Goal: Information Seeking & Learning: Learn about a topic

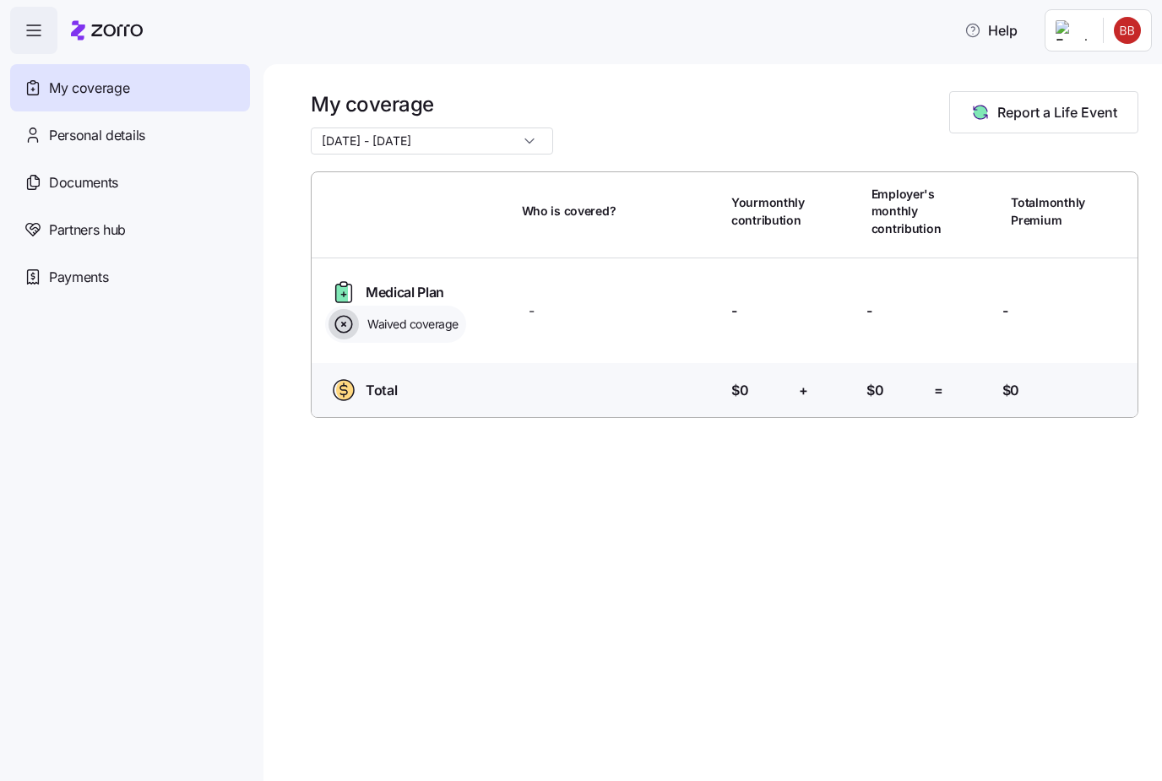
click at [1064, 113] on span "Report a Life Event" at bounding box center [1058, 112] width 120 height 20
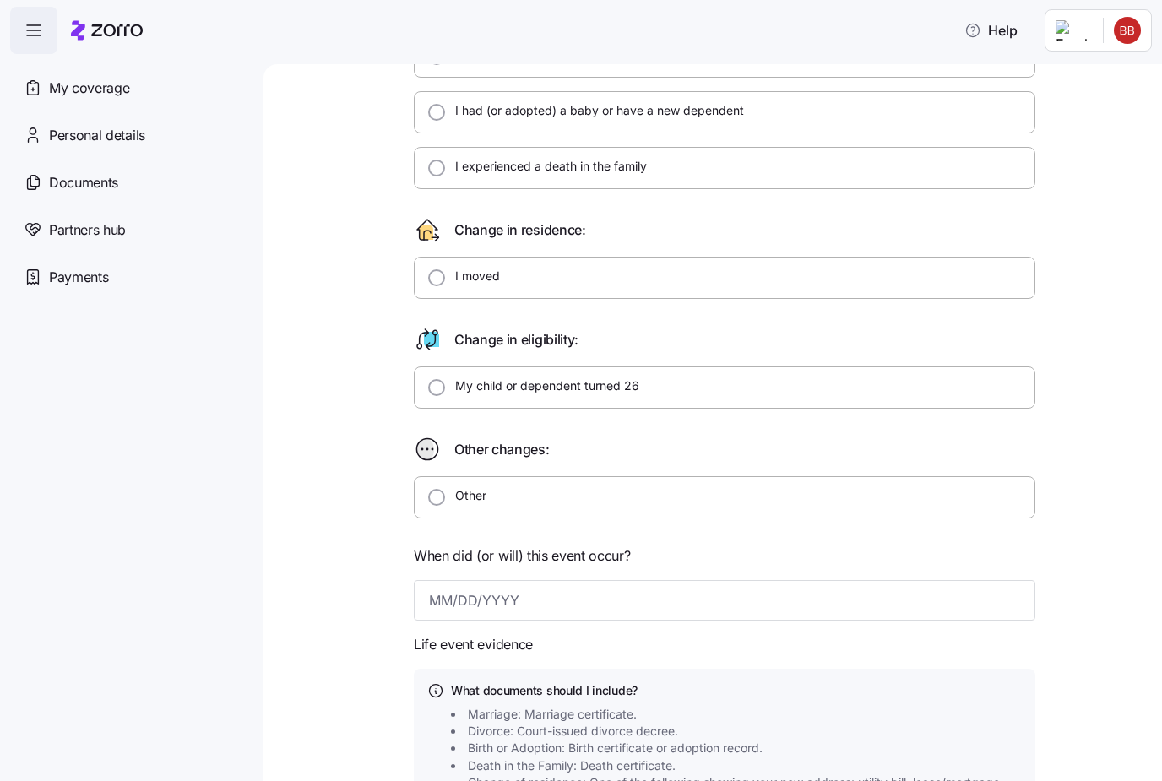
scroll to position [227, 0]
click at [433, 503] on input "Other" at bounding box center [436, 496] width 17 height 17
radio input "true"
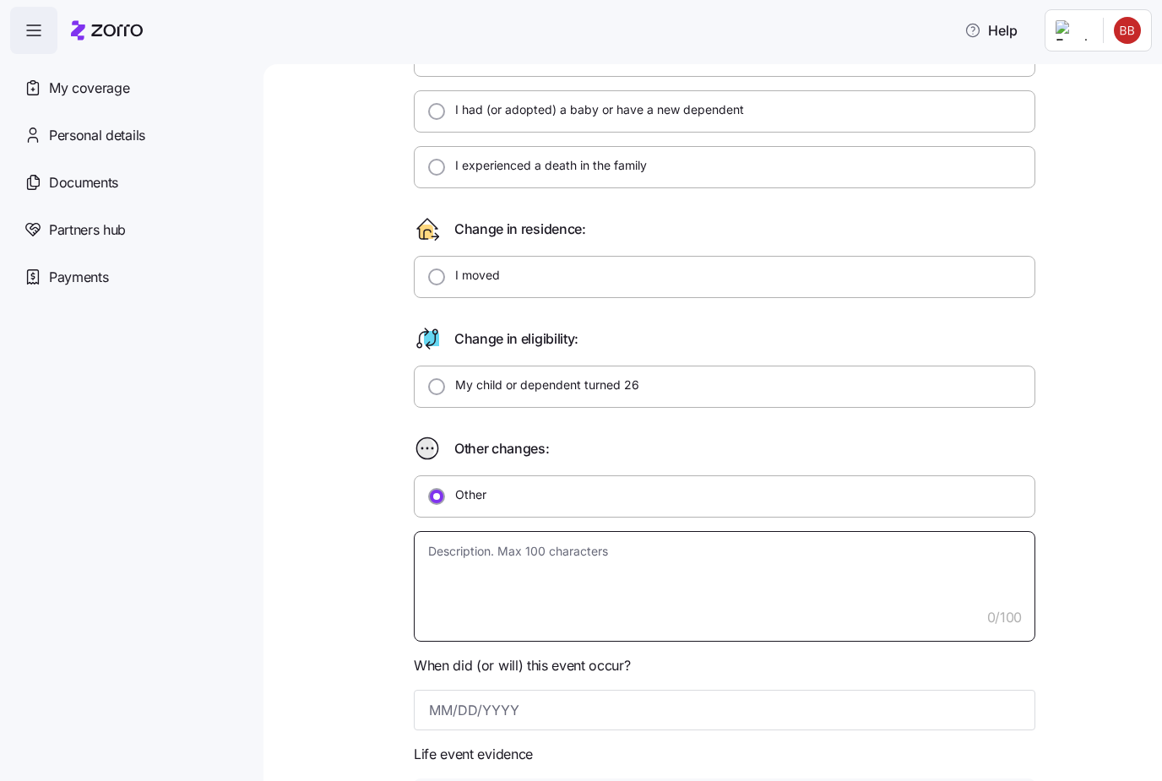
click at [472, 561] on textarea at bounding box center [725, 586] width 622 height 111
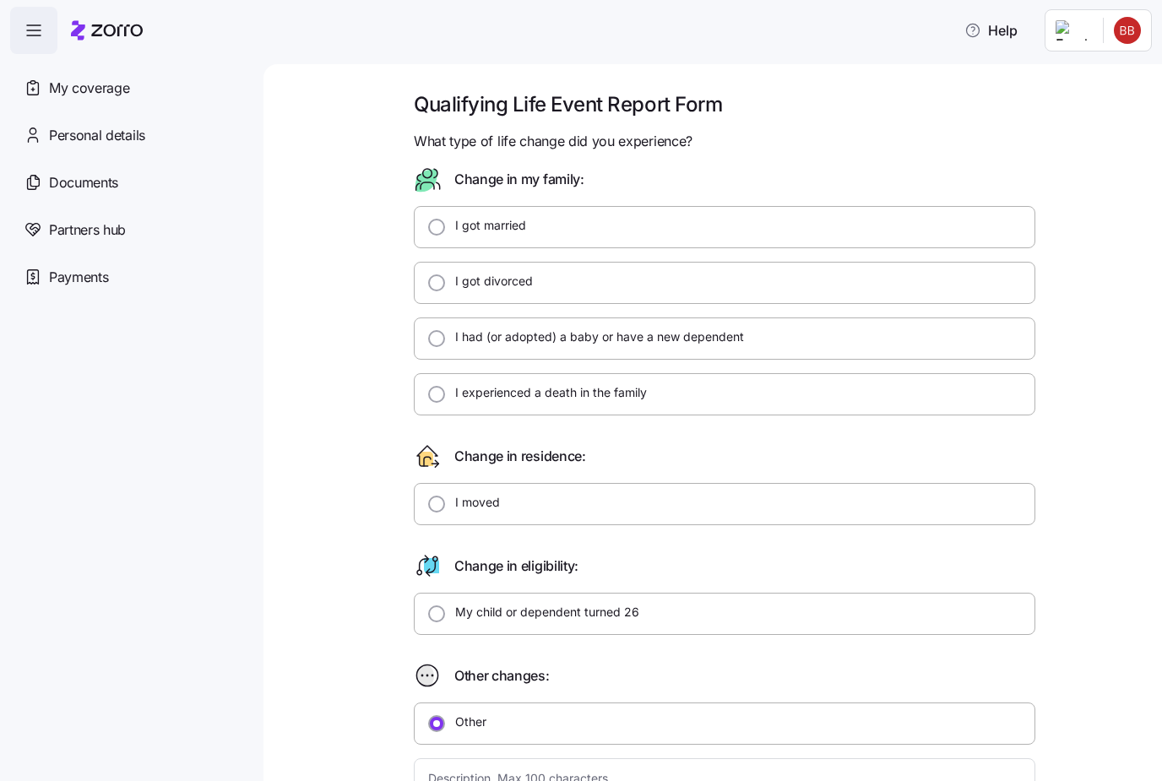
scroll to position [0, 0]
click at [1098, 75] on div "My settings" at bounding box center [1094, 76] width 89 height 19
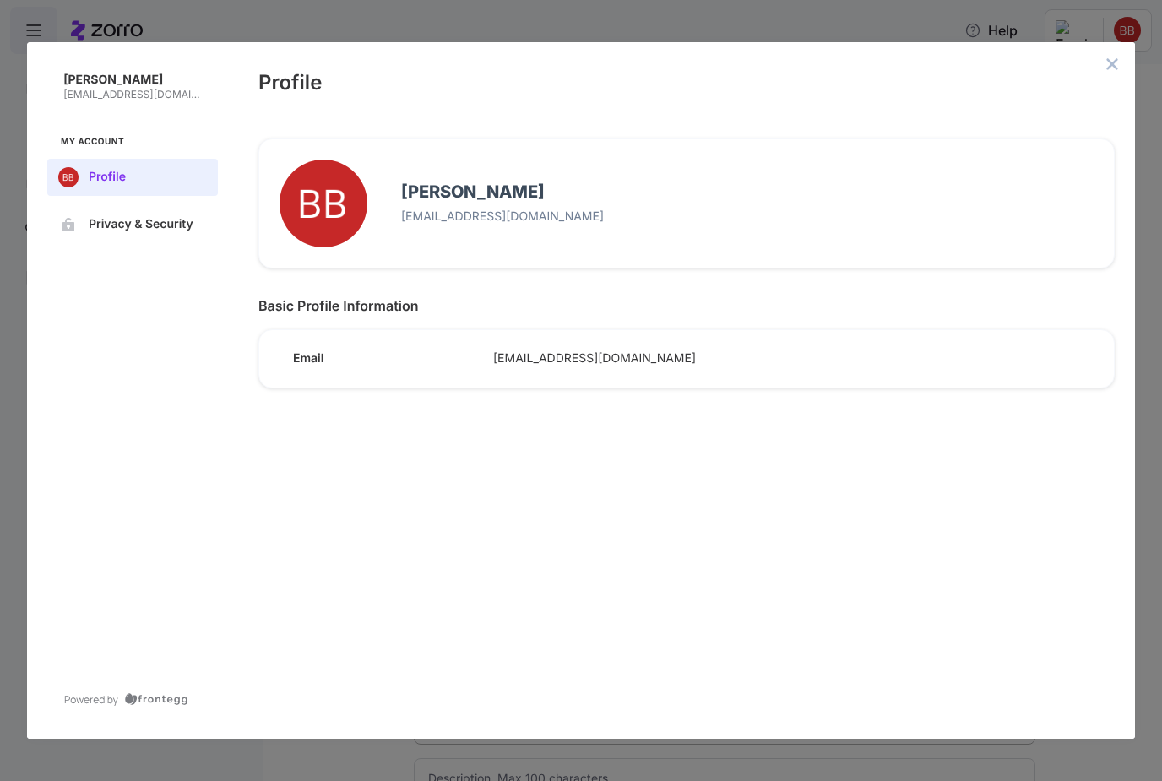
click at [1119, 57] on icon "close admin-box" at bounding box center [1113, 64] width 14 height 14
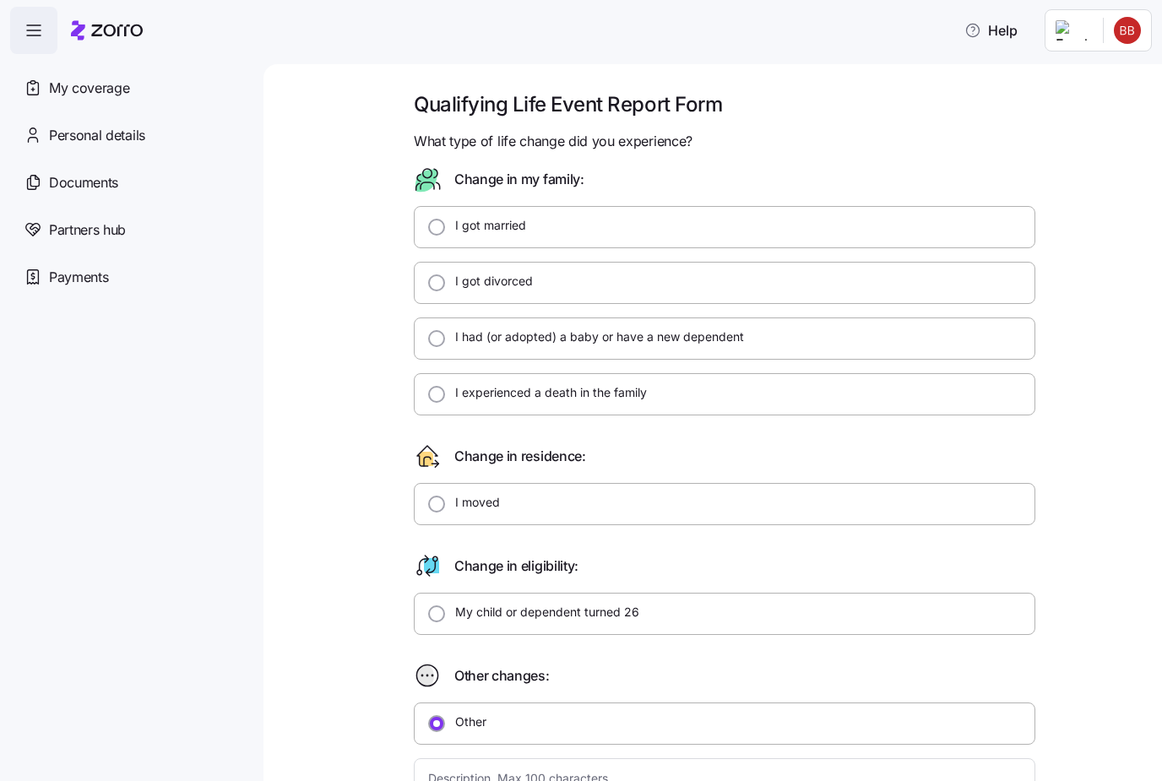
click at [74, 83] on span "My coverage" at bounding box center [89, 88] width 80 height 21
type textarea "x"
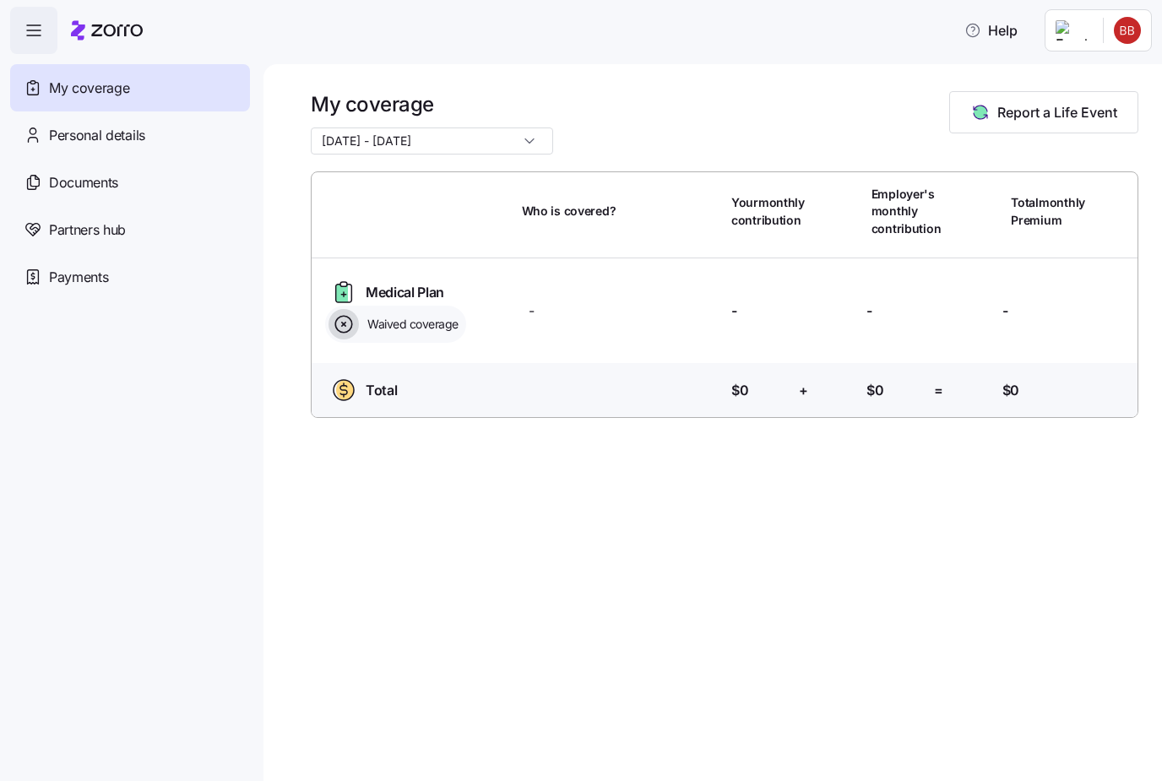
click at [128, 141] on span "Personal details" at bounding box center [97, 135] width 96 height 21
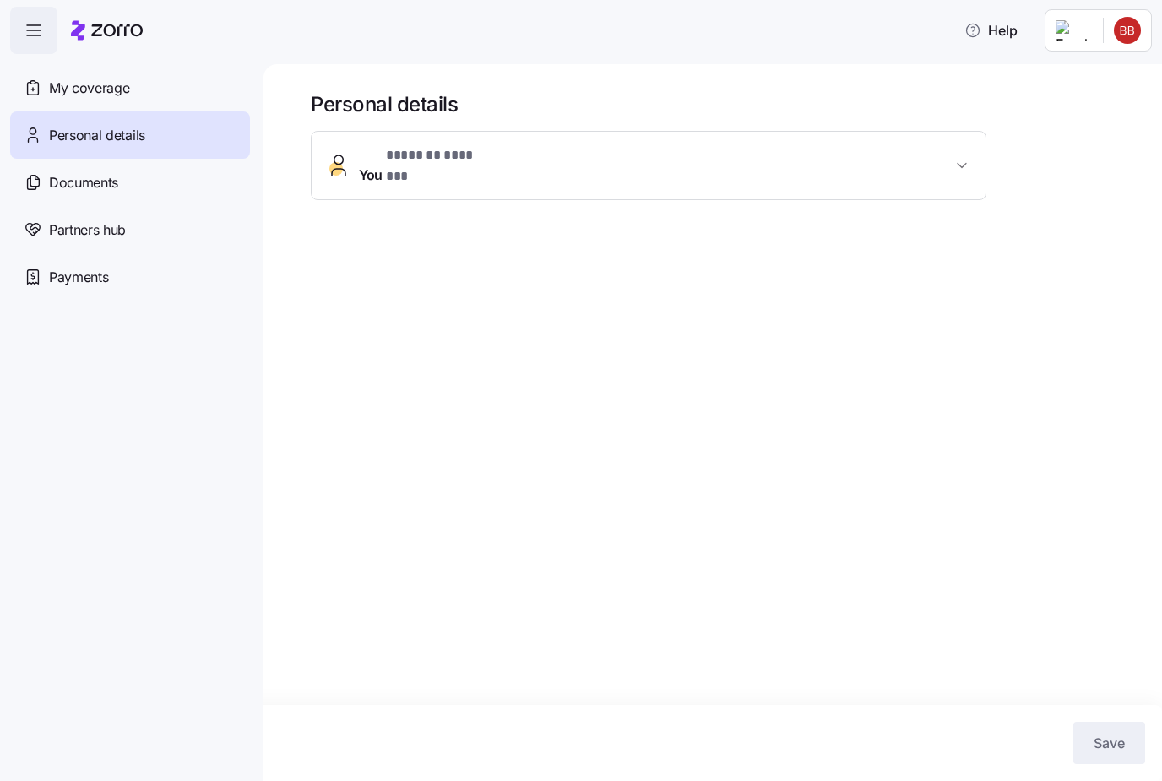
click at [962, 158] on icon "button" at bounding box center [962, 165] width 17 height 17
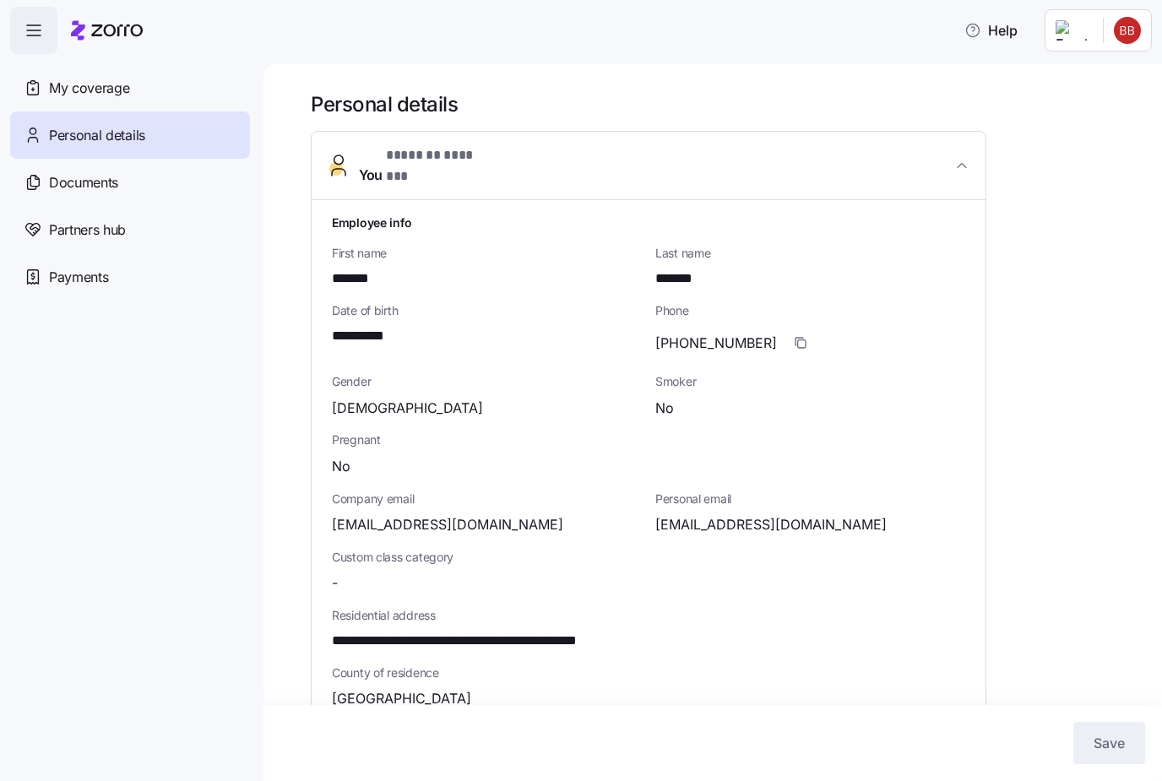
click at [82, 185] on span "Documents" at bounding box center [83, 182] width 69 height 21
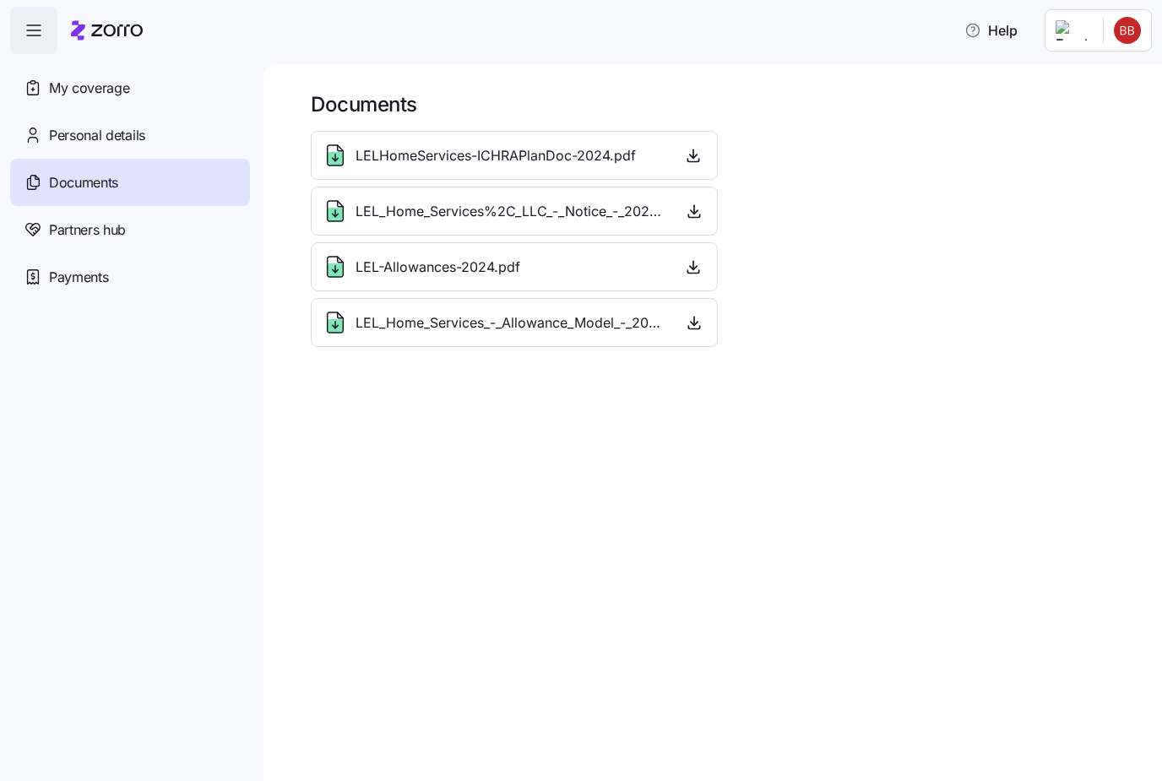
click at [610, 160] on span "LELHomeServices-ICHRAPlanDoc-2024.pdf" at bounding box center [496, 155] width 280 height 21
click at [695, 156] on icon "button" at bounding box center [693, 155] width 17 height 17
click at [343, 153] on icon at bounding box center [336, 155] width 16 height 20
click at [507, 160] on span "LELHomeServices-ICHRAPlanDoc-2024.pdf" at bounding box center [496, 155] width 280 height 21
click at [690, 160] on icon "button" at bounding box center [693, 155] width 17 height 17
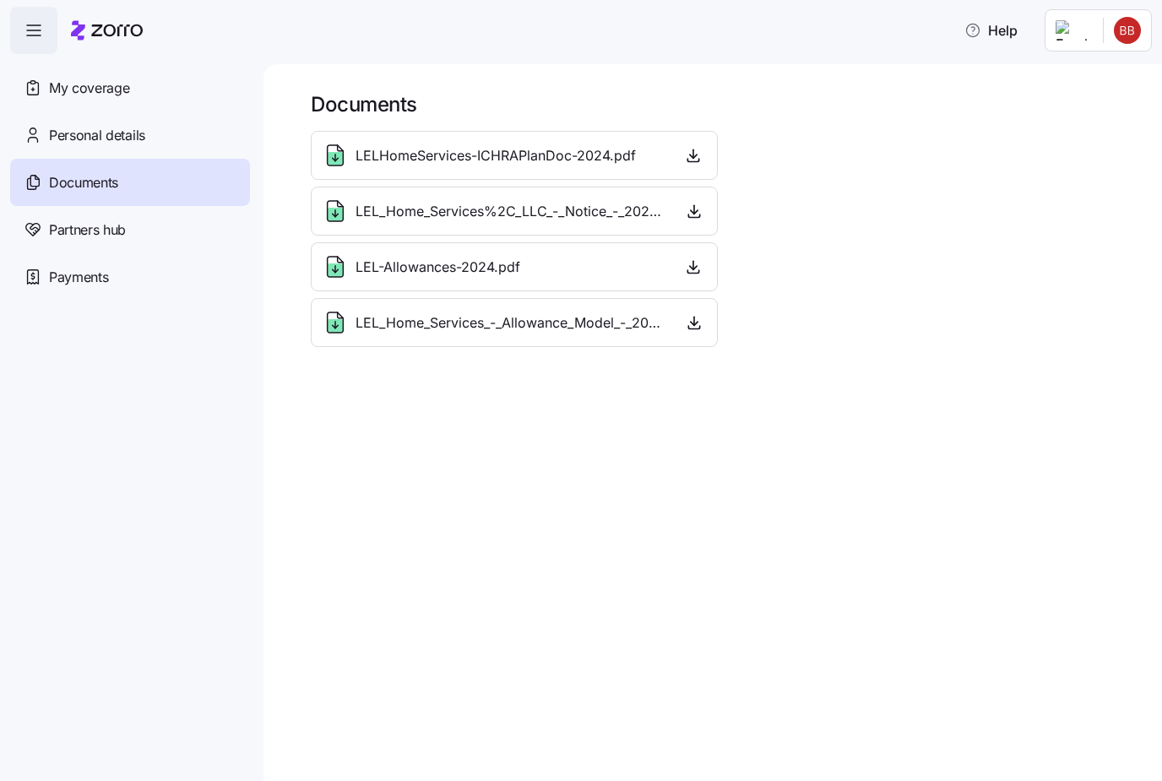
click at [481, 151] on span "LELHomeServices-ICHRAPlanDoc-2024.pdf" at bounding box center [496, 155] width 280 height 21
click at [486, 211] on span "LEL_Home_Services%2C_LLC_-_Notice_-_2025.pdf" at bounding box center [512, 211] width 312 height 21
click at [449, 269] on span "LEL-Allowances-2024.pdf" at bounding box center [438, 267] width 165 height 21
click at [483, 280] on div "LEL-Allowances-2024.pdf" at bounding box center [514, 266] width 407 height 49
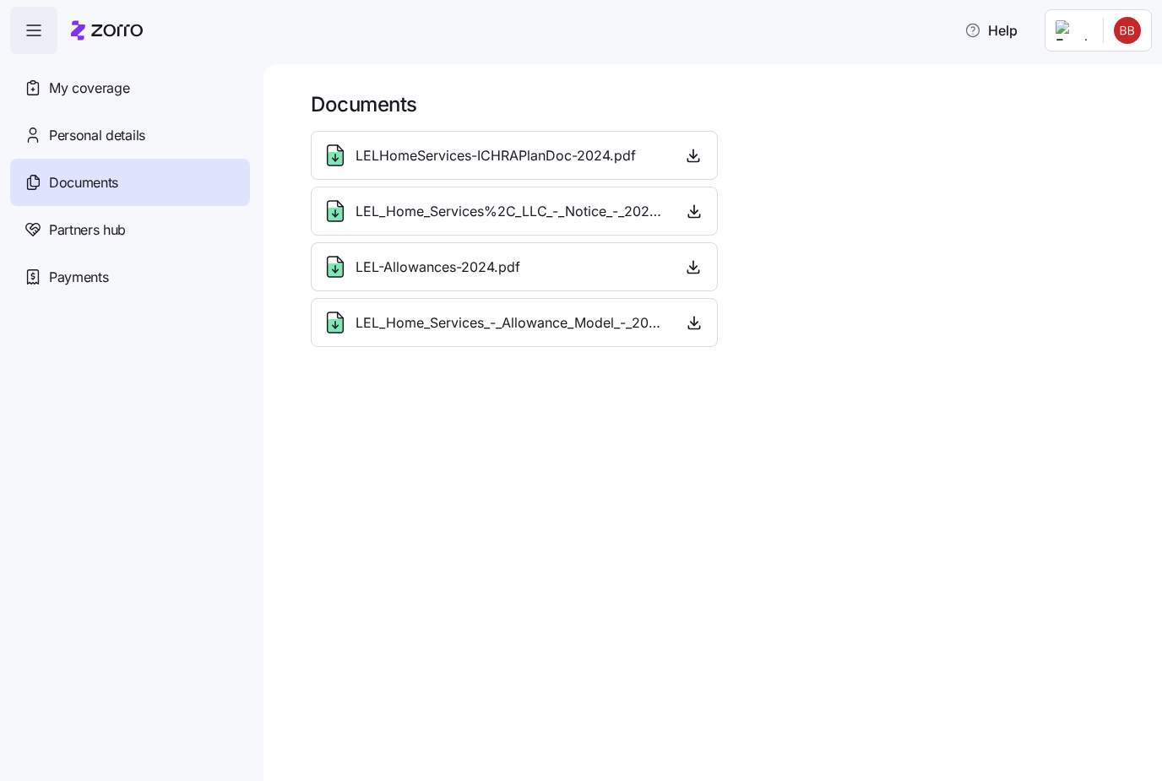
click at [483, 280] on div "LEL-Allowances-2024.pdf" at bounding box center [514, 266] width 407 height 49
click at [493, 269] on span "LEL-Allowances-2024.pdf" at bounding box center [438, 267] width 165 height 21
click at [699, 270] on icon "button" at bounding box center [693, 266] width 17 height 17
click at [705, 276] on span "button" at bounding box center [693, 266] width 25 height 25
click at [124, 233] on span "Partners hub" at bounding box center [87, 230] width 77 height 21
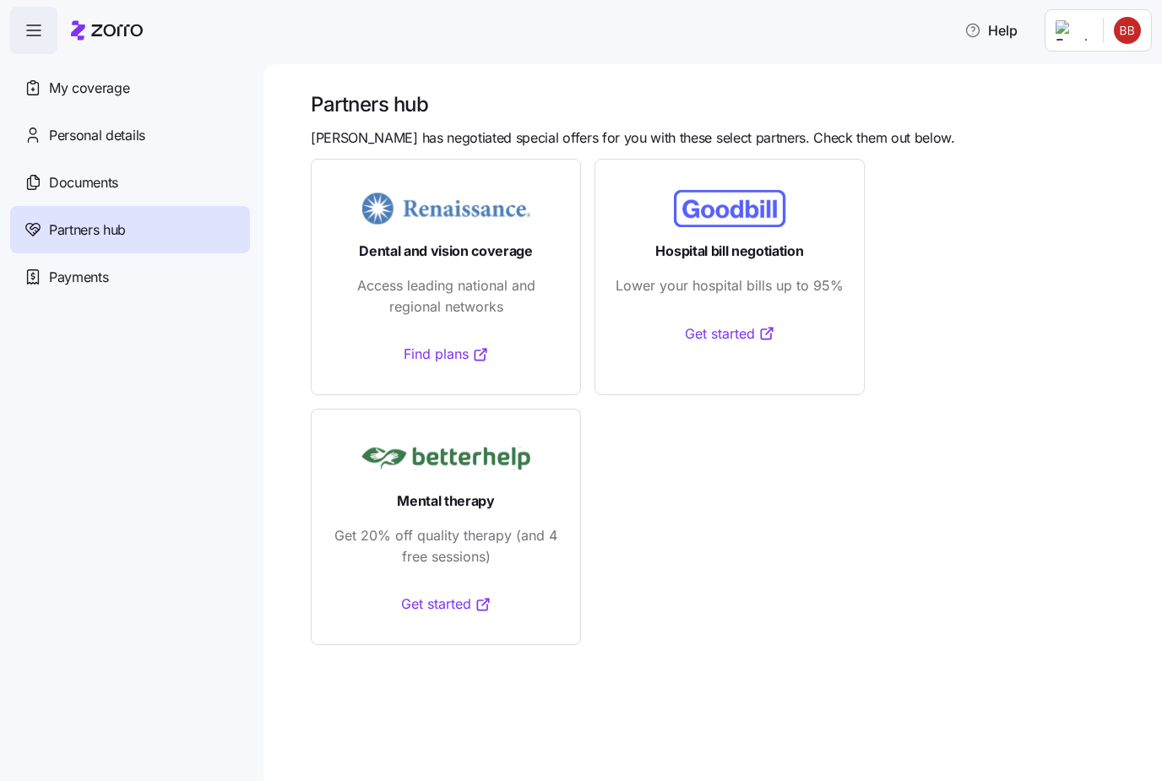
click at [84, 265] on div "Payments" at bounding box center [130, 276] width 240 height 47
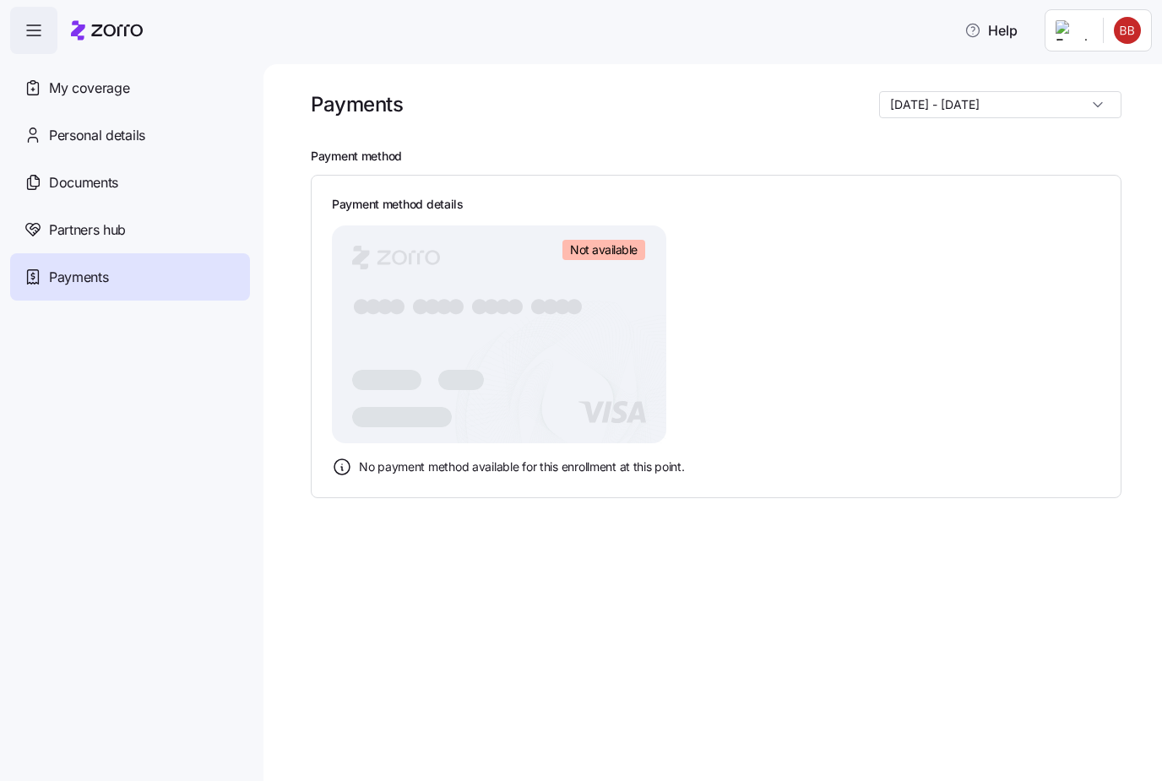
click at [92, 187] on span "Documents" at bounding box center [83, 182] width 69 height 21
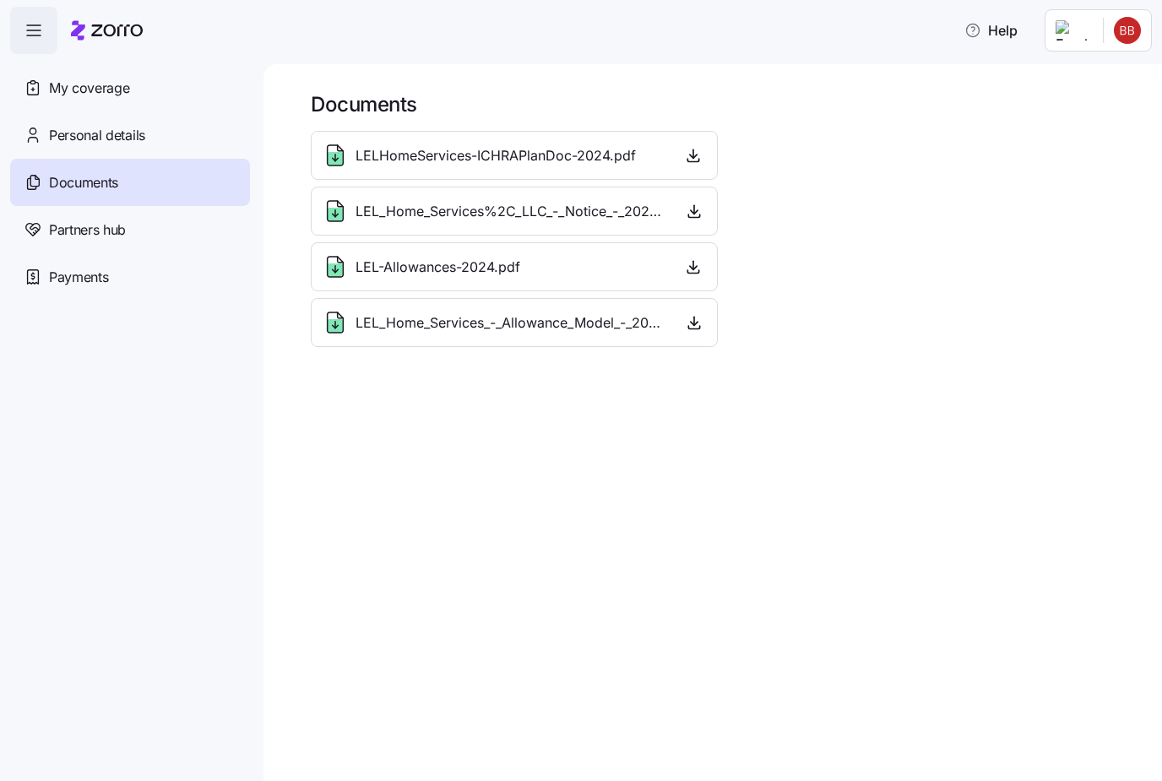
click at [694, 329] on icon "button" at bounding box center [693, 327] width 11 height 3
click at [694, 330] on icon "button" at bounding box center [694, 322] width 17 height 17
click at [705, 317] on span "button" at bounding box center [695, 322] width 24 height 25
click at [512, 334] on div "LEL_Home_Services_-_Allowance_Model_-_2025.pdf" at bounding box center [495, 322] width 346 height 27
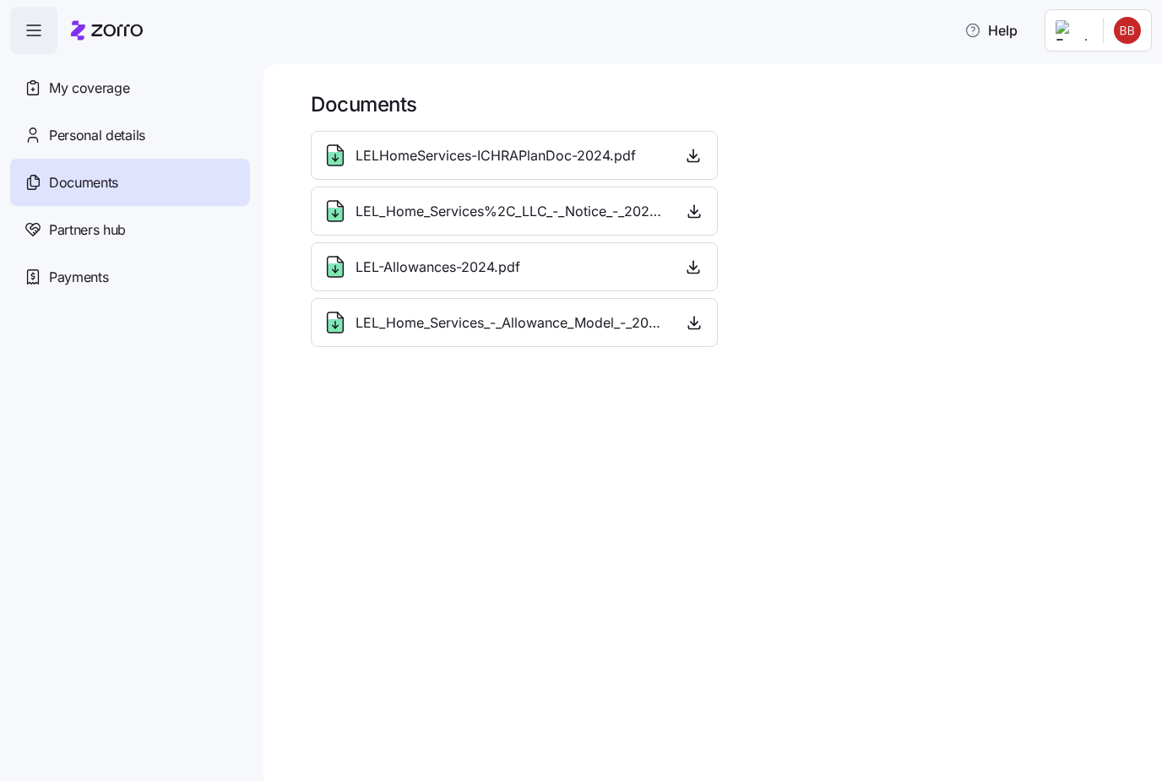
click at [508, 331] on span "LEL_Home_Services_-_Allowance_Model_-_2025.pdf" at bounding box center [512, 323] width 313 height 21
click at [493, 164] on span "LELHomeServices-ICHRAPlanDoc-2024.pdf" at bounding box center [496, 155] width 280 height 21
click at [493, 163] on span "LELHomeServices-ICHRAPlanDoc-2024.pdf" at bounding box center [496, 155] width 280 height 21
click at [335, 154] on icon at bounding box center [335, 159] width 15 height 14
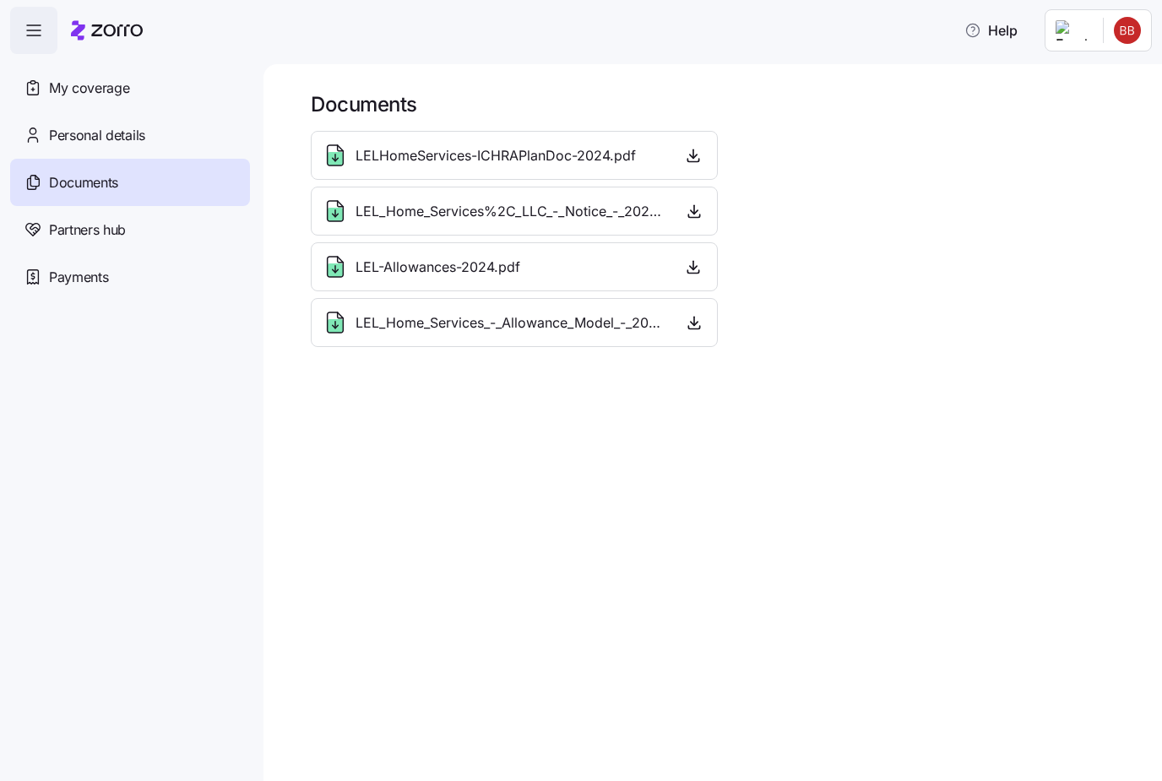
click at [685, 166] on span "button" at bounding box center [693, 155] width 25 height 25
click at [993, 35] on span "Help" at bounding box center [991, 30] width 53 height 20
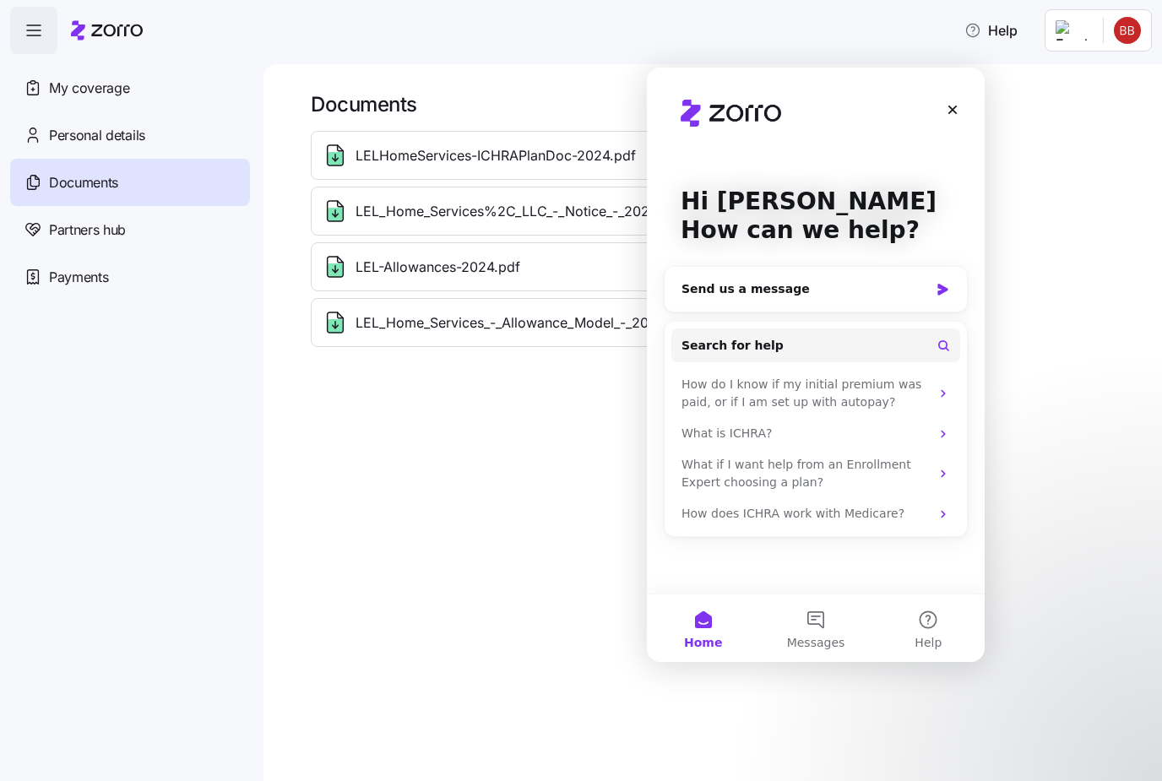
click at [948, 512] on icon "Intercom messenger" at bounding box center [944, 515] width 14 height 14
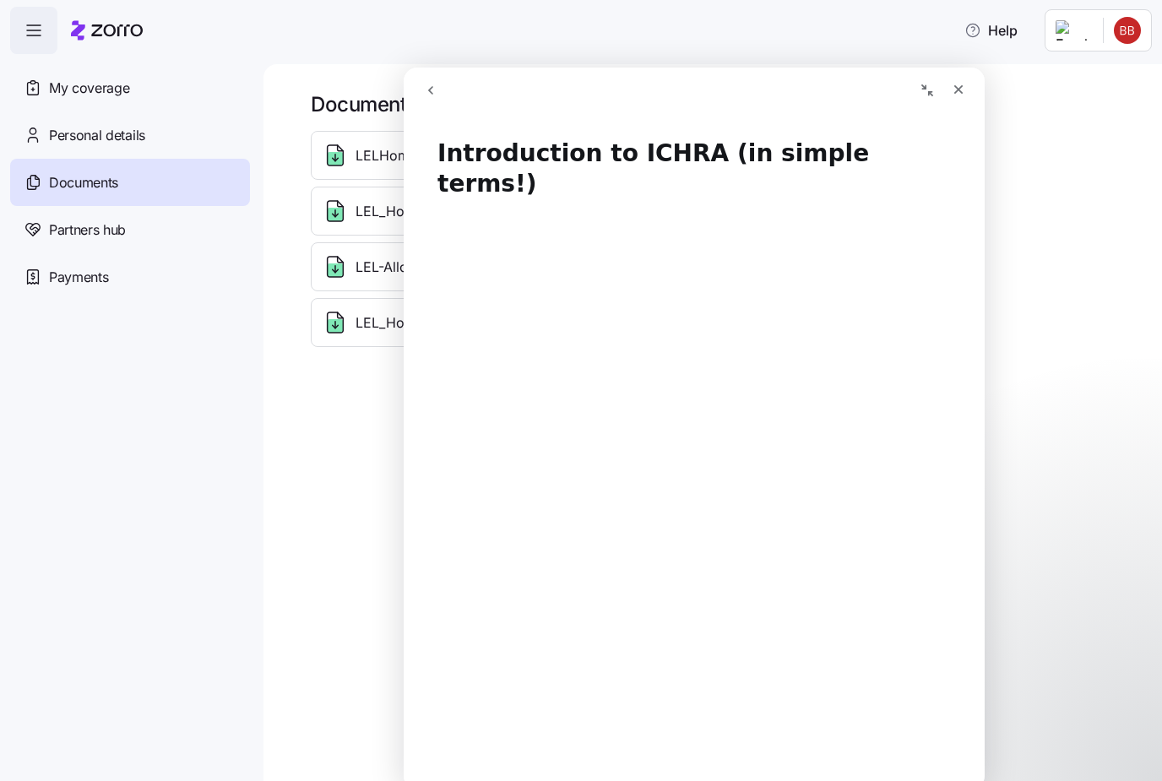
click at [1005, 74] on div "Documents LELHomeServices-ICHRAPlanDoc-2024.pdf LEL_Home_Services%2C_LLC_-_Noti…" at bounding box center [713, 422] width 899 height 717
click at [961, 92] on icon "Close" at bounding box center [959, 89] width 9 height 9
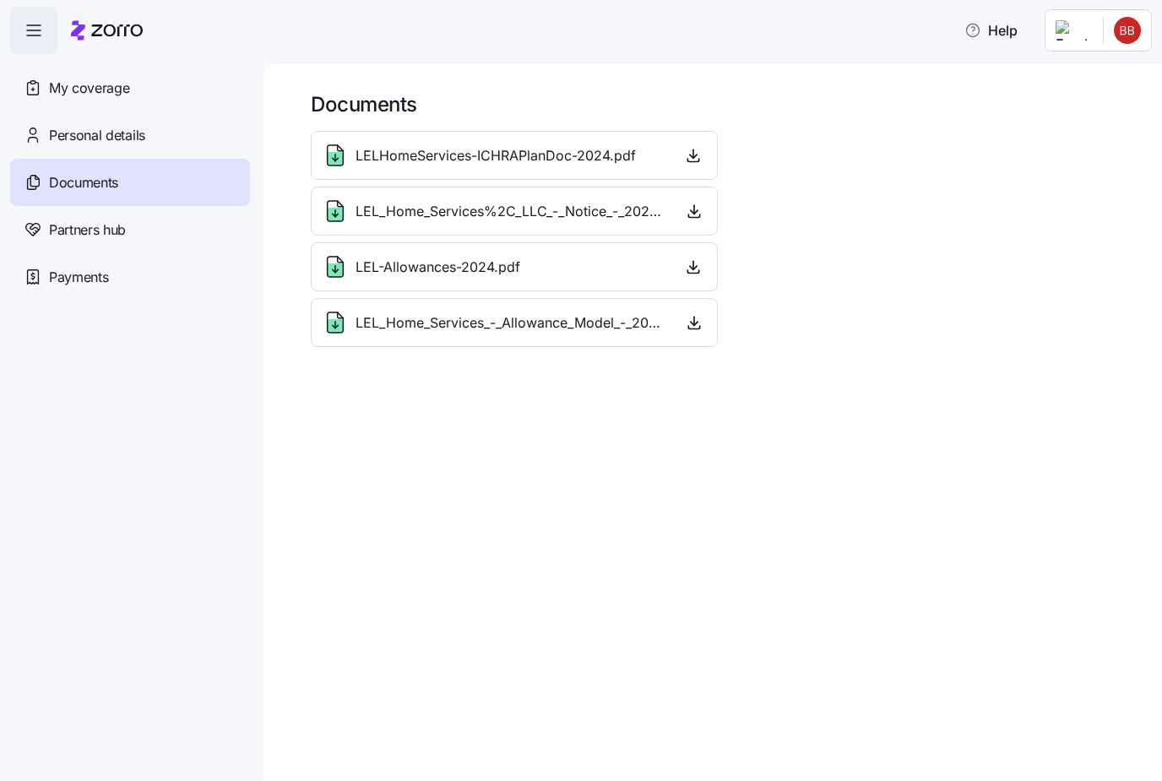
click at [109, 226] on span "Partners hub" at bounding box center [87, 230] width 77 height 21
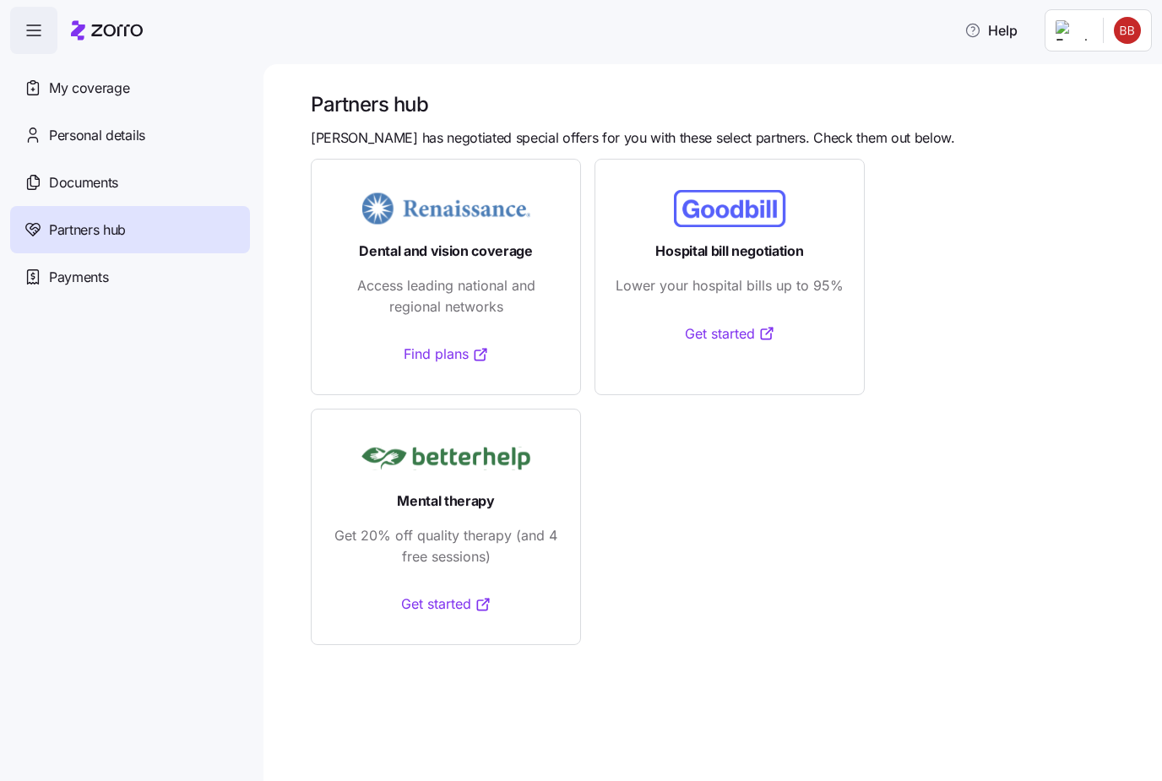
click at [73, 282] on span "Payments" at bounding box center [78, 277] width 59 height 21
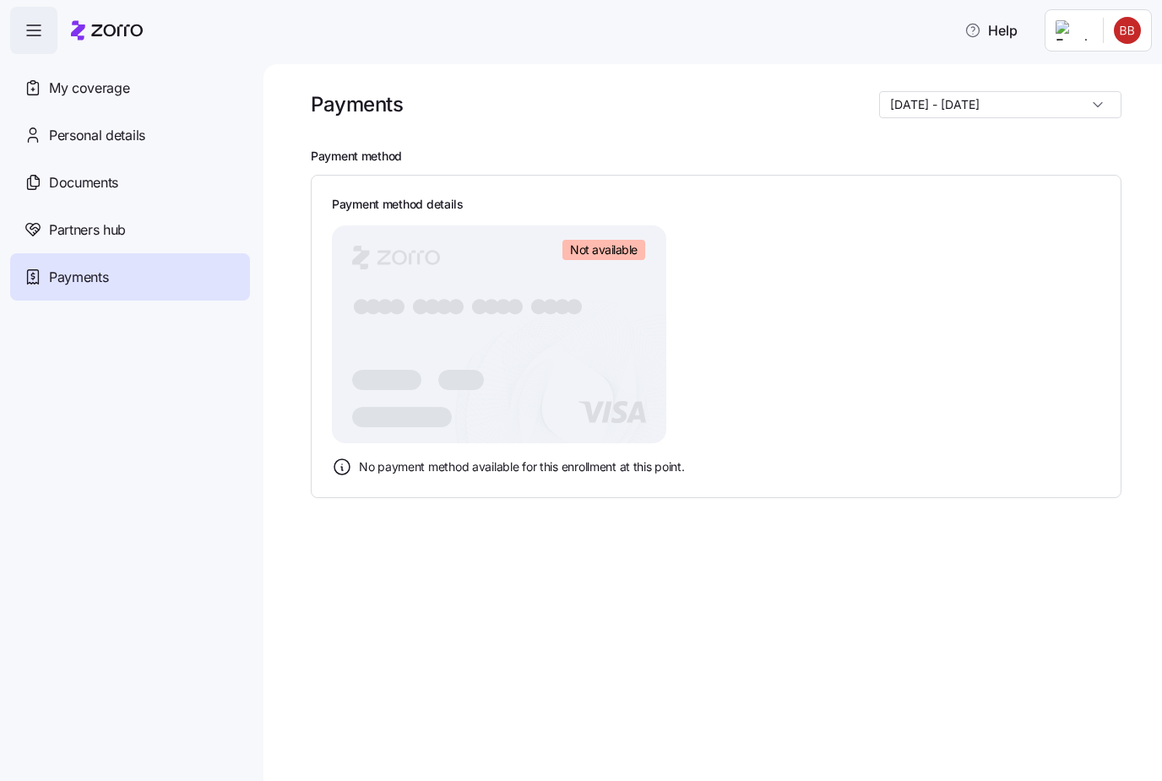
click at [30, 19] on span "button" at bounding box center [34, 31] width 46 height 46
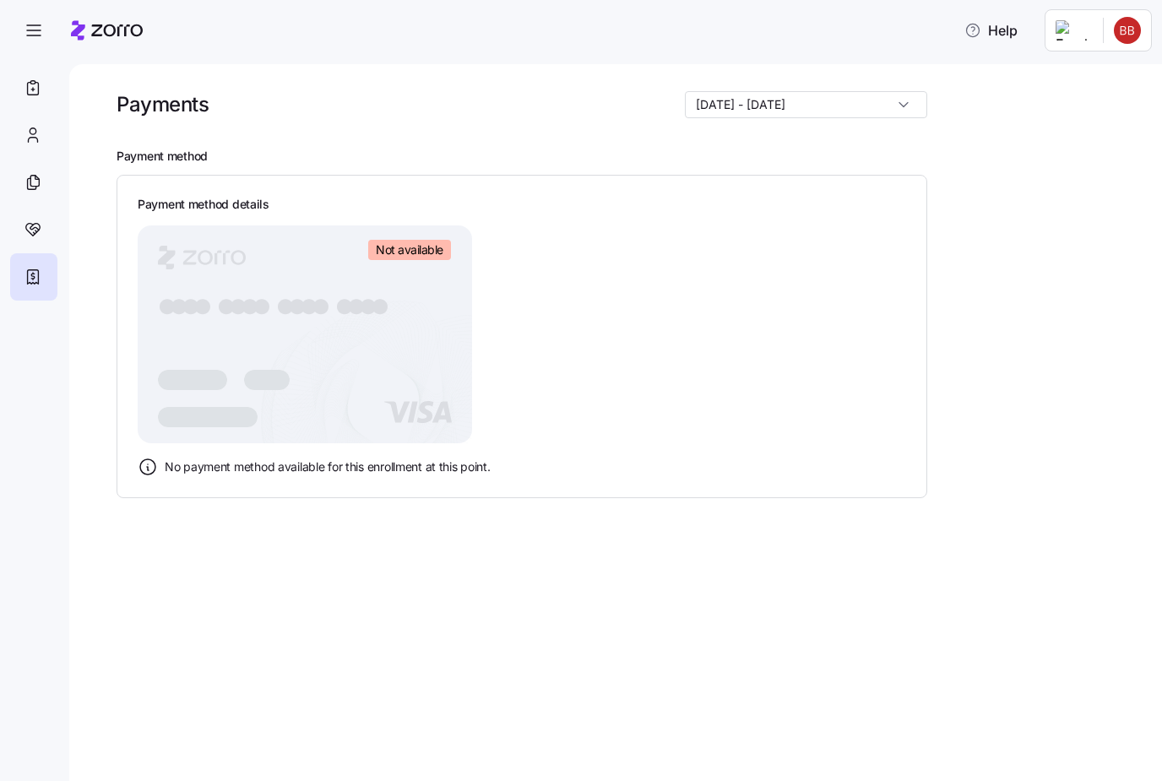
click at [41, 24] on icon "button" at bounding box center [34, 30] width 20 height 20
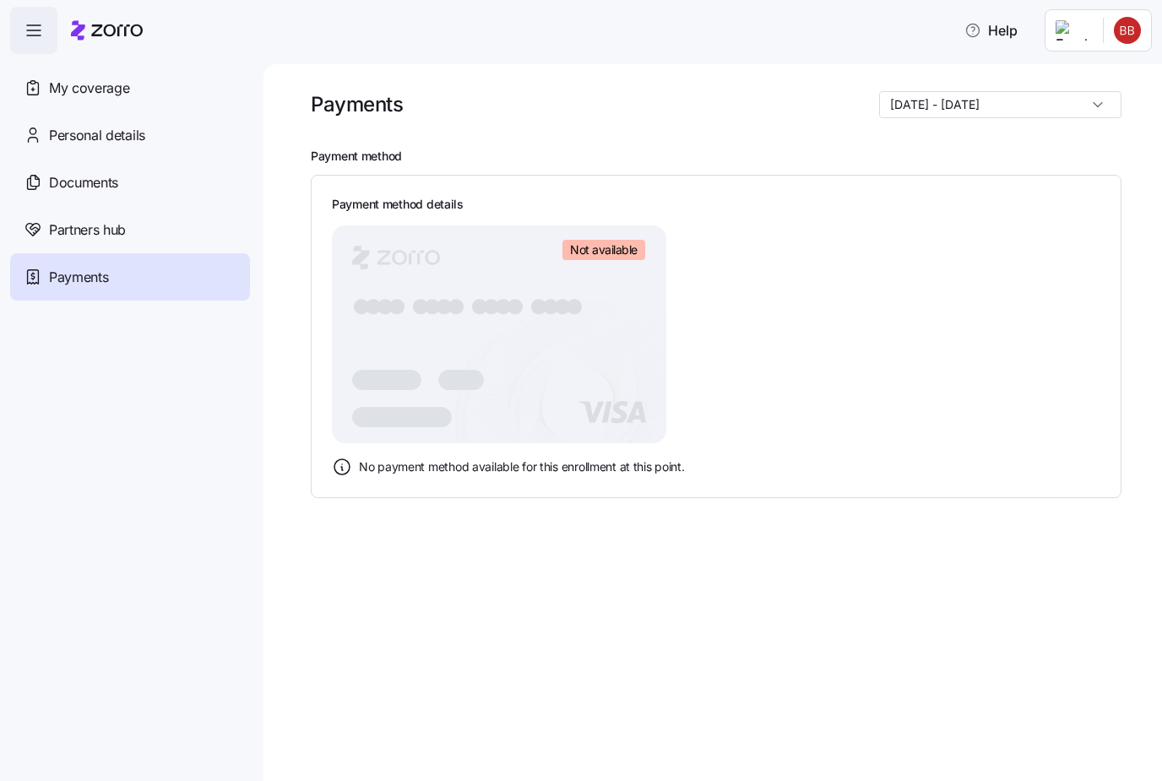
click at [105, 94] on span "My coverage" at bounding box center [89, 88] width 80 height 21
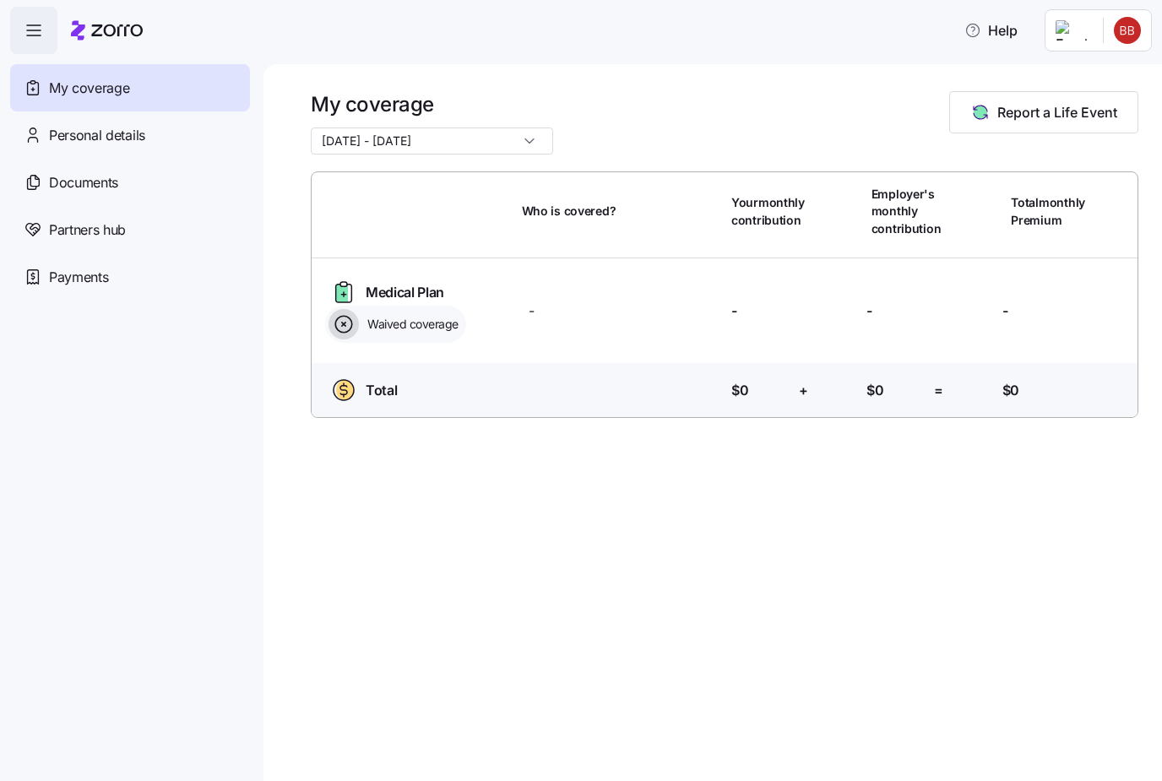
click at [102, 139] on span "Personal details" at bounding box center [97, 135] width 96 height 21
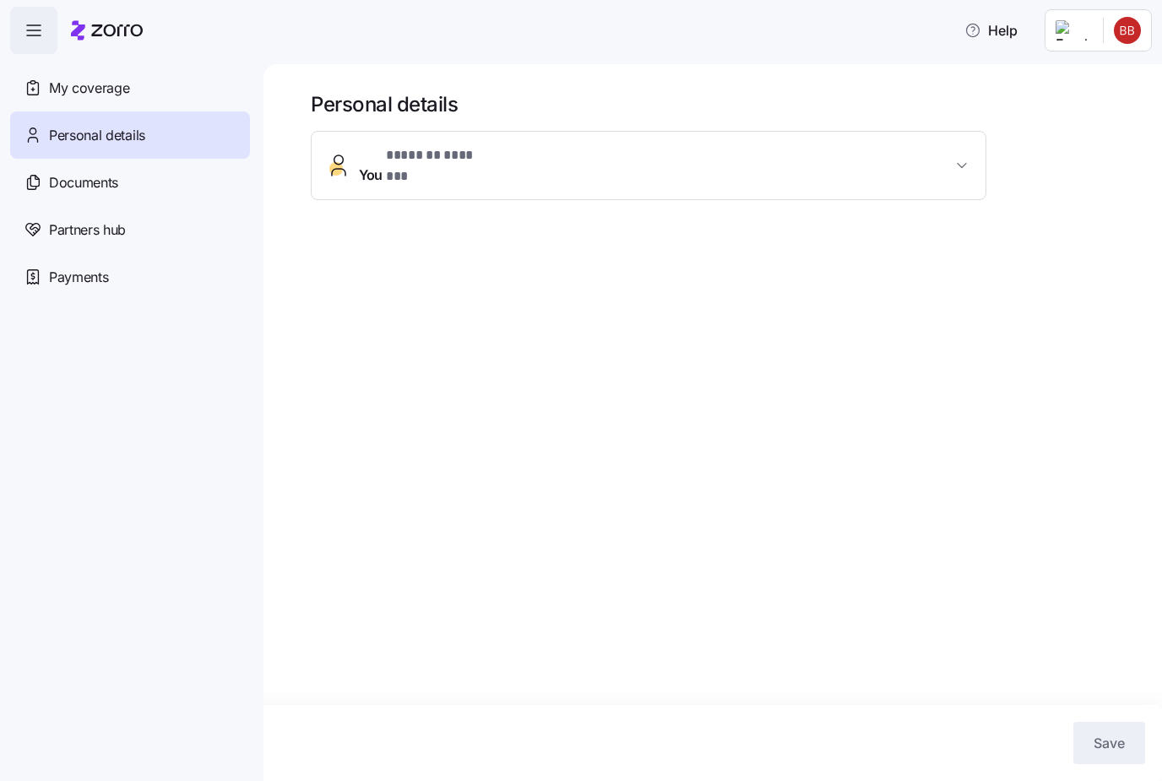
click at [959, 157] on icon "button" at bounding box center [962, 165] width 17 height 17
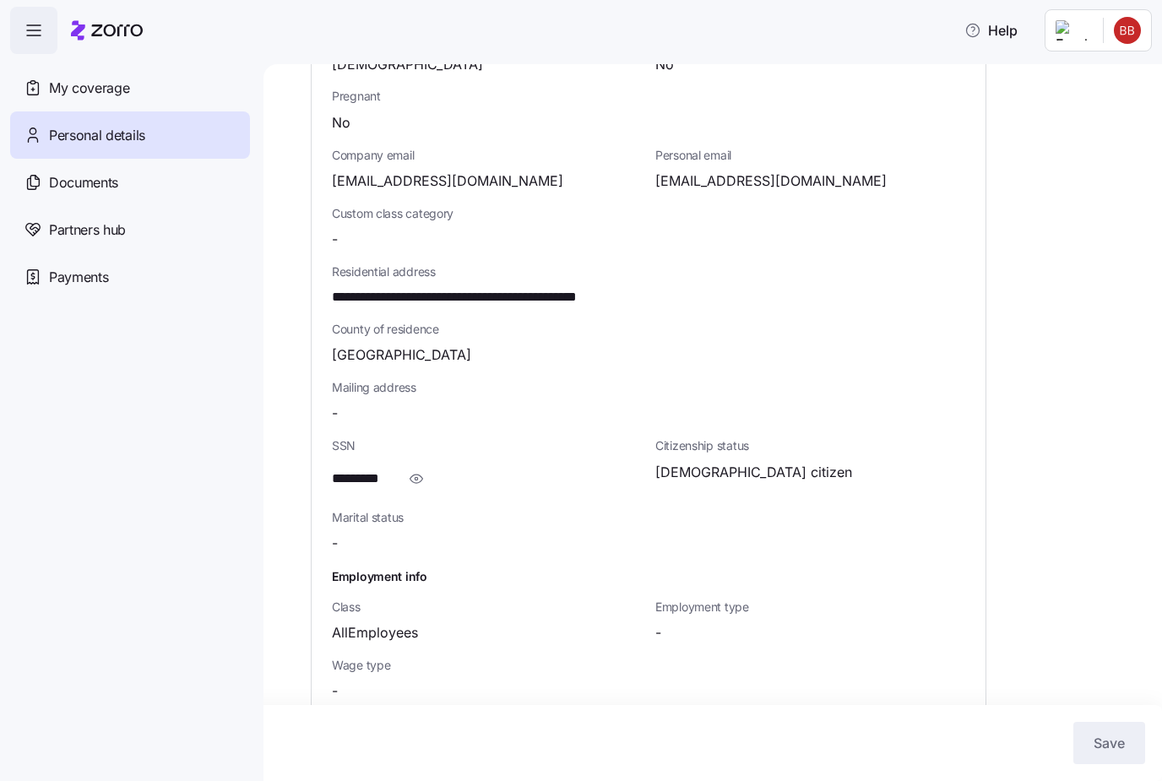
scroll to position [343, 0]
click at [99, 183] on span "Documents" at bounding box center [83, 182] width 69 height 21
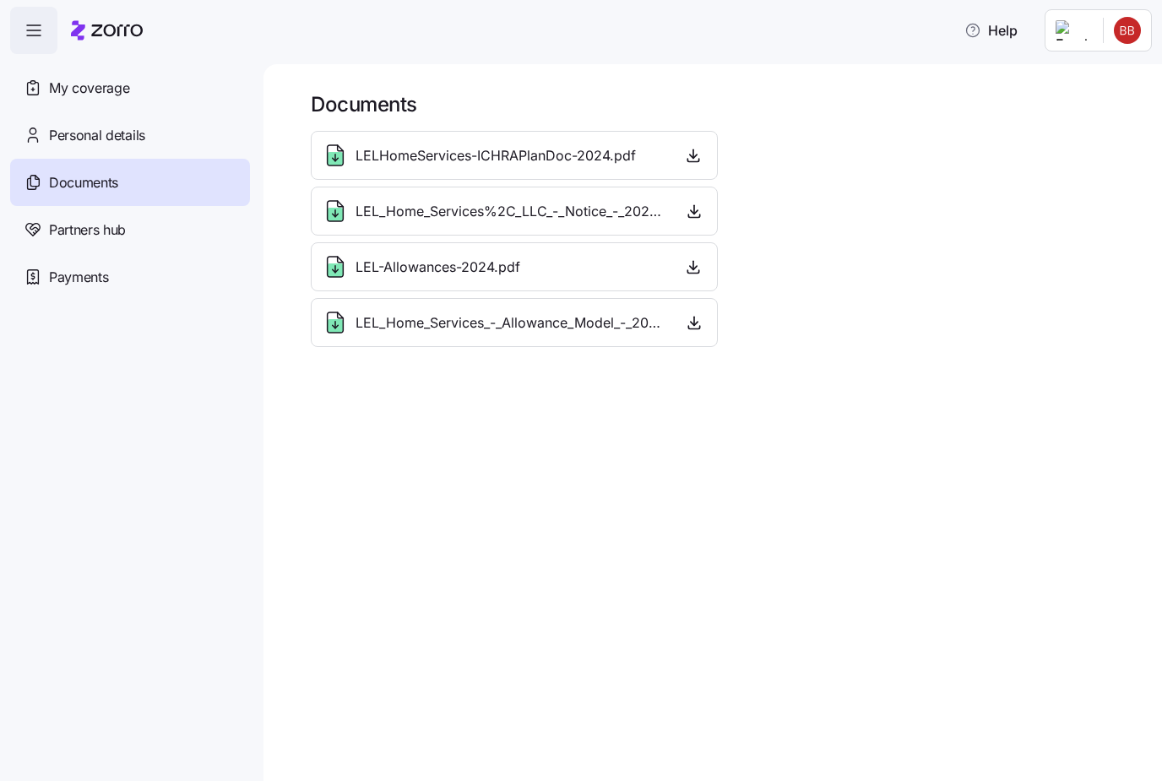
click at [523, 156] on span "LELHomeServices-ICHRAPlanDoc-2024.pdf" at bounding box center [496, 155] width 280 height 21
click at [511, 151] on span "LELHomeServices-ICHRAPlanDoc-2024.pdf" at bounding box center [496, 155] width 280 height 21
click at [343, 155] on icon at bounding box center [336, 155] width 16 height 20
click at [339, 160] on icon at bounding box center [335, 159] width 15 height 14
click at [699, 155] on icon "button" at bounding box center [693, 155] width 17 height 17
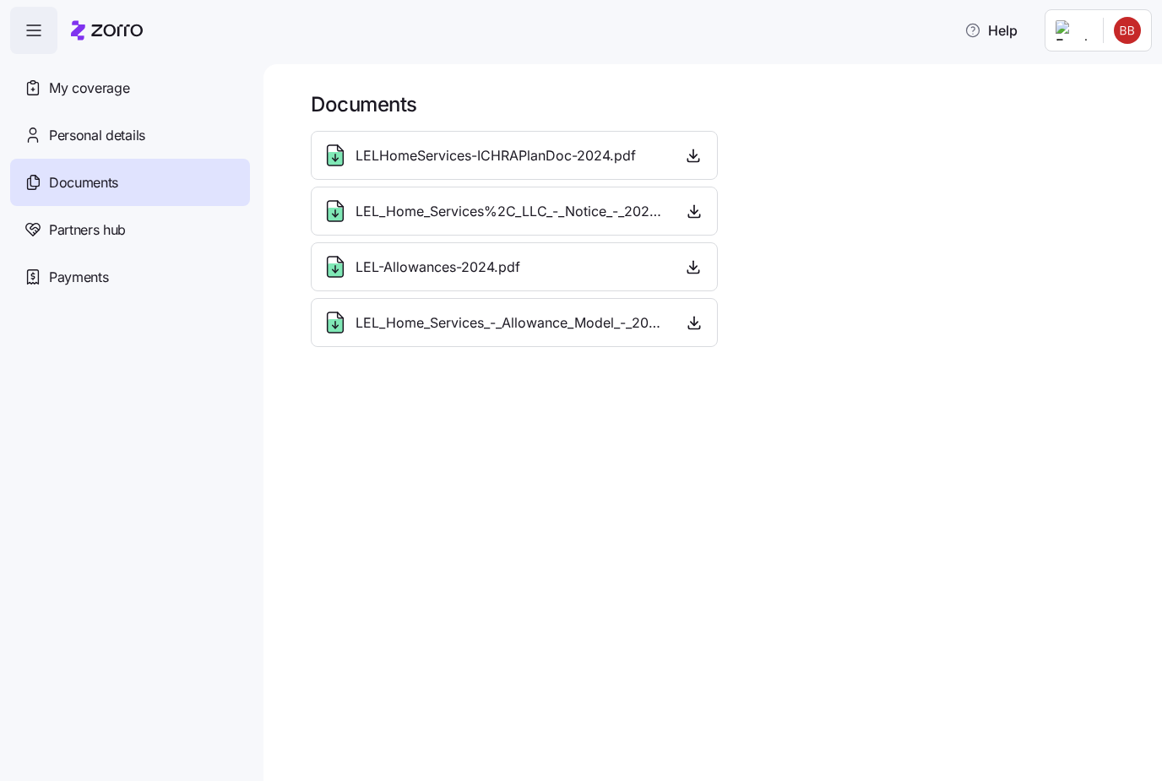
click at [691, 155] on icon "button" at bounding box center [693, 155] width 17 height 17
click at [696, 155] on icon "button" at bounding box center [693, 155] width 17 height 17
click at [698, 155] on icon "button" at bounding box center [693, 155] width 17 height 17
click at [494, 205] on span "LEL_Home_Services%2C_LLC_-_Notice_-_2025.pdf" at bounding box center [512, 211] width 312 height 21
click at [398, 215] on span "LEL_Home_Services%2C_LLC_-_Notice_-_2025.pdf" at bounding box center [512, 211] width 312 height 21
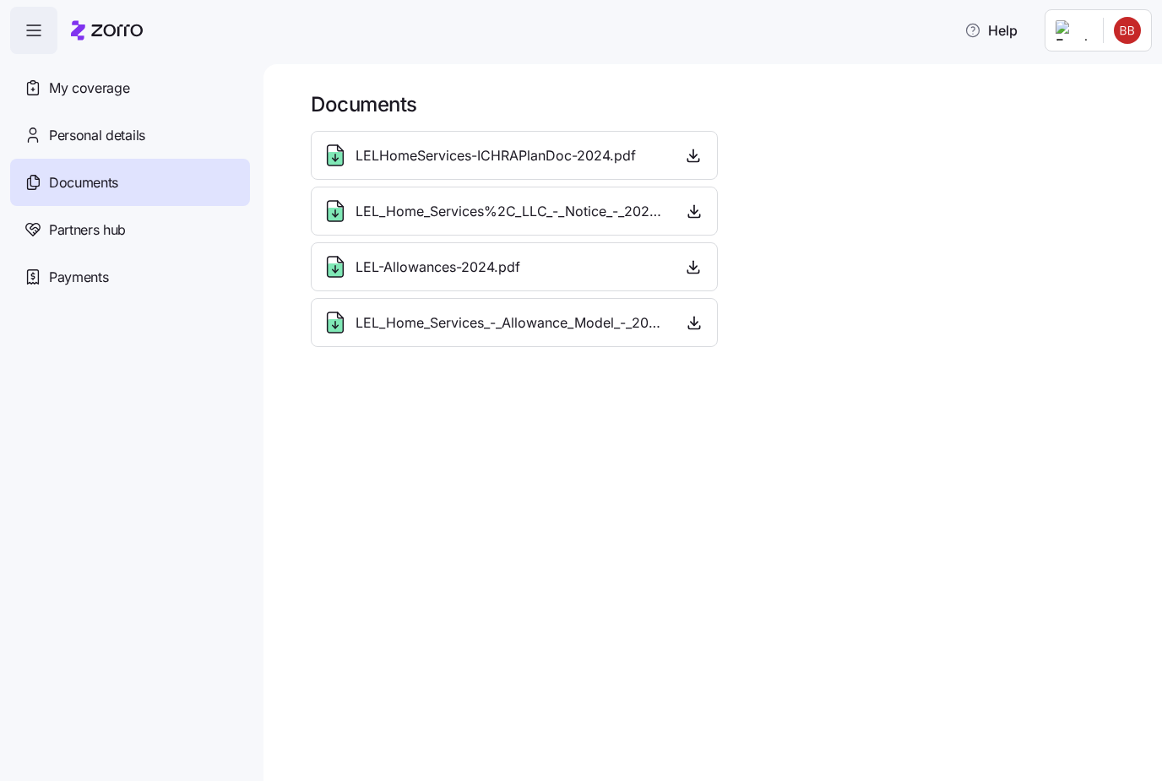
click at [340, 215] on icon at bounding box center [335, 215] width 15 height 14
click at [701, 213] on icon "button" at bounding box center [694, 211] width 17 height 17
click at [692, 275] on icon "button" at bounding box center [693, 266] width 17 height 17
click at [358, 260] on span "LEL-Allowances-2024.pdf" at bounding box center [438, 267] width 165 height 21
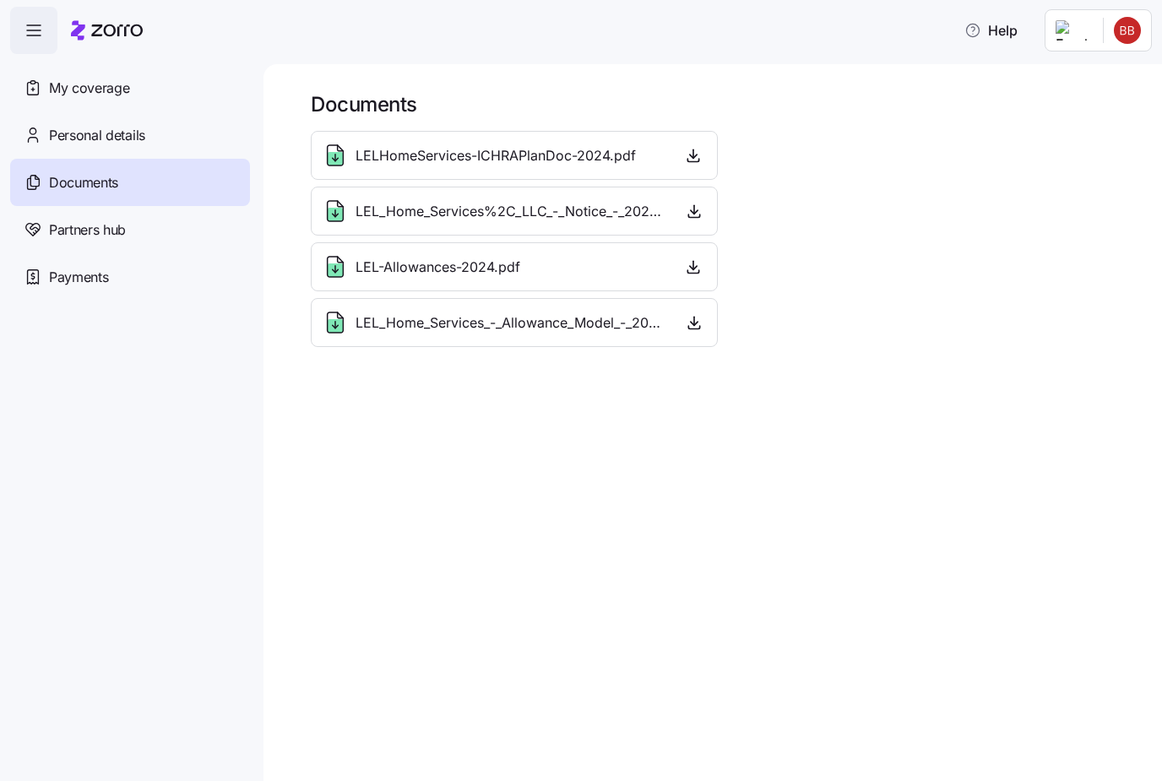
click at [347, 261] on icon at bounding box center [335, 266] width 27 height 27
click at [443, 264] on span "LEL-Allowances-2024.pdf" at bounding box center [438, 267] width 165 height 21
click at [547, 322] on span "LEL_Home_Services_-_Allowance_Model_-_2025.pdf" at bounding box center [512, 323] width 313 height 21
click at [541, 323] on span "LEL_Home_Services_-_Allowance_Model_-_2025.pdf" at bounding box center [512, 323] width 313 height 21
click at [699, 315] on icon "button" at bounding box center [694, 322] width 17 height 17
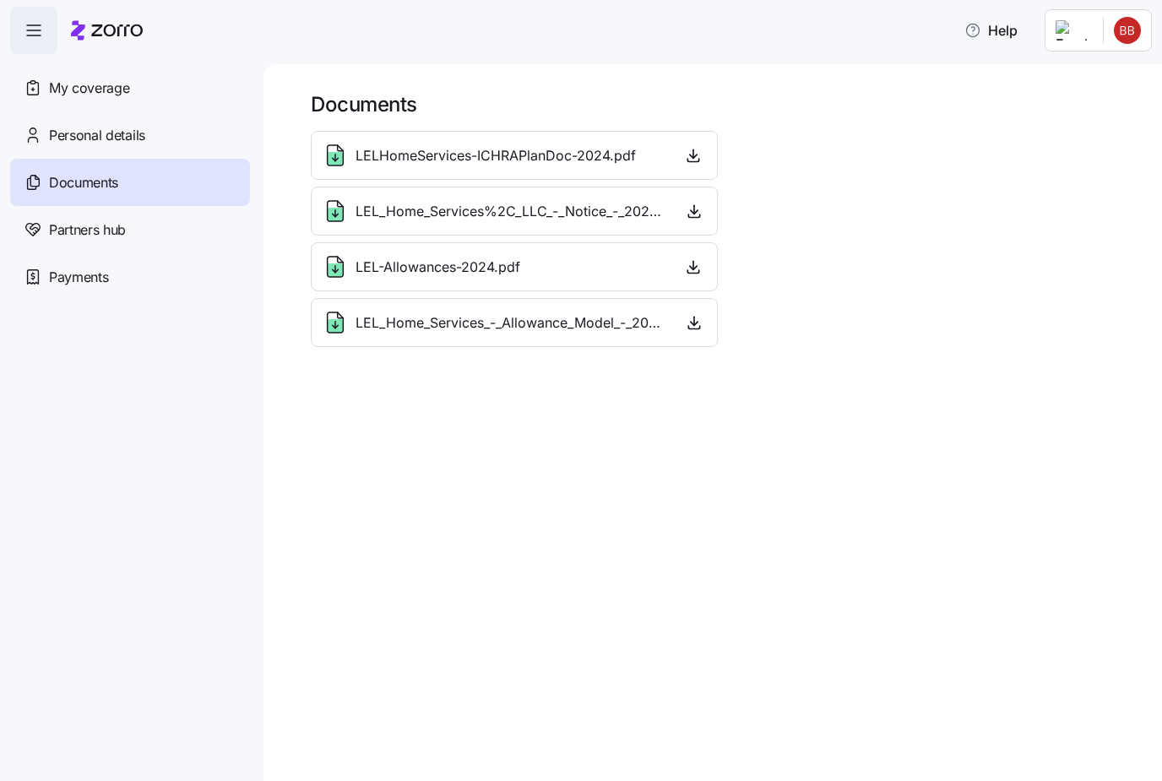
click at [705, 320] on span "button" at bounding box center [695, 322] width 24 height 25
click at [362, 313] on span "LEL_Home_Services_-_Allowance_Model_-_2025.pdf" at bounding box center [512, 323] width 313 height 21
click at [166, 224] on div "Partners hub" at bounding box center [130, 229] width 240 height 47
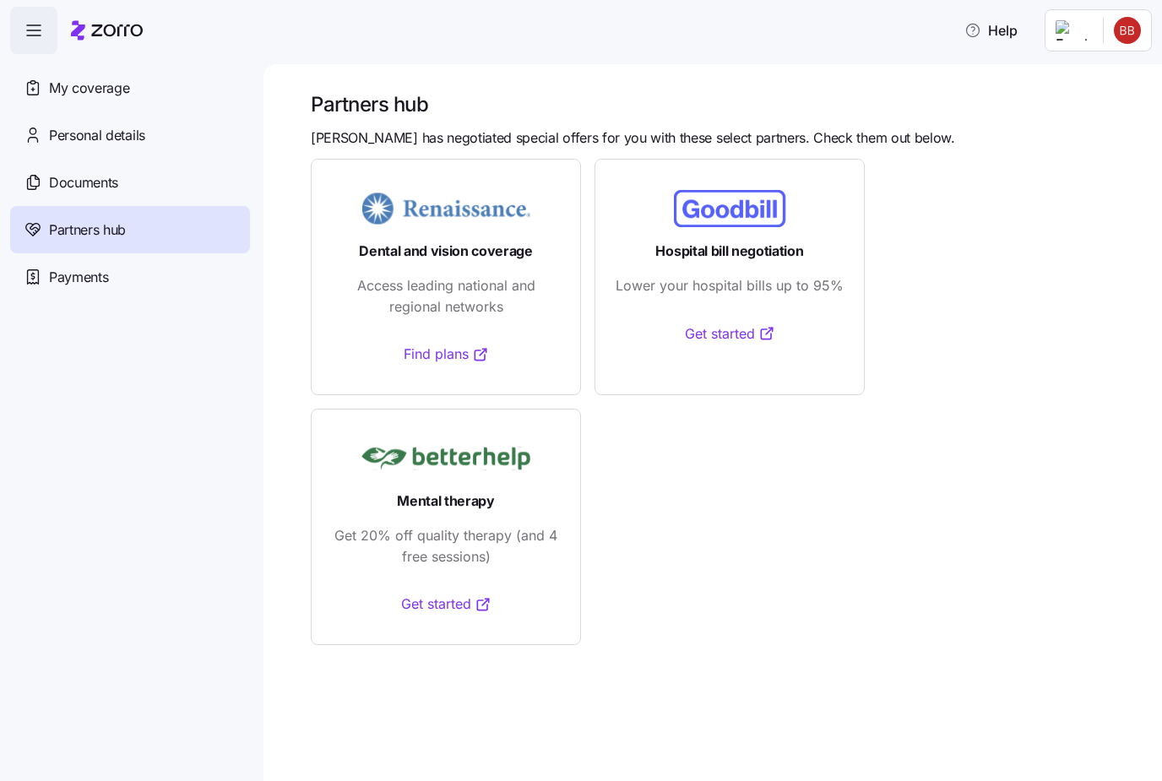
click at [446, 348] on link "Find plans" at bounding box center [446, 354] width 85 height 21
click at [77, 280] on span "Payments" at bounding box center [78, 277] width 59 height 21
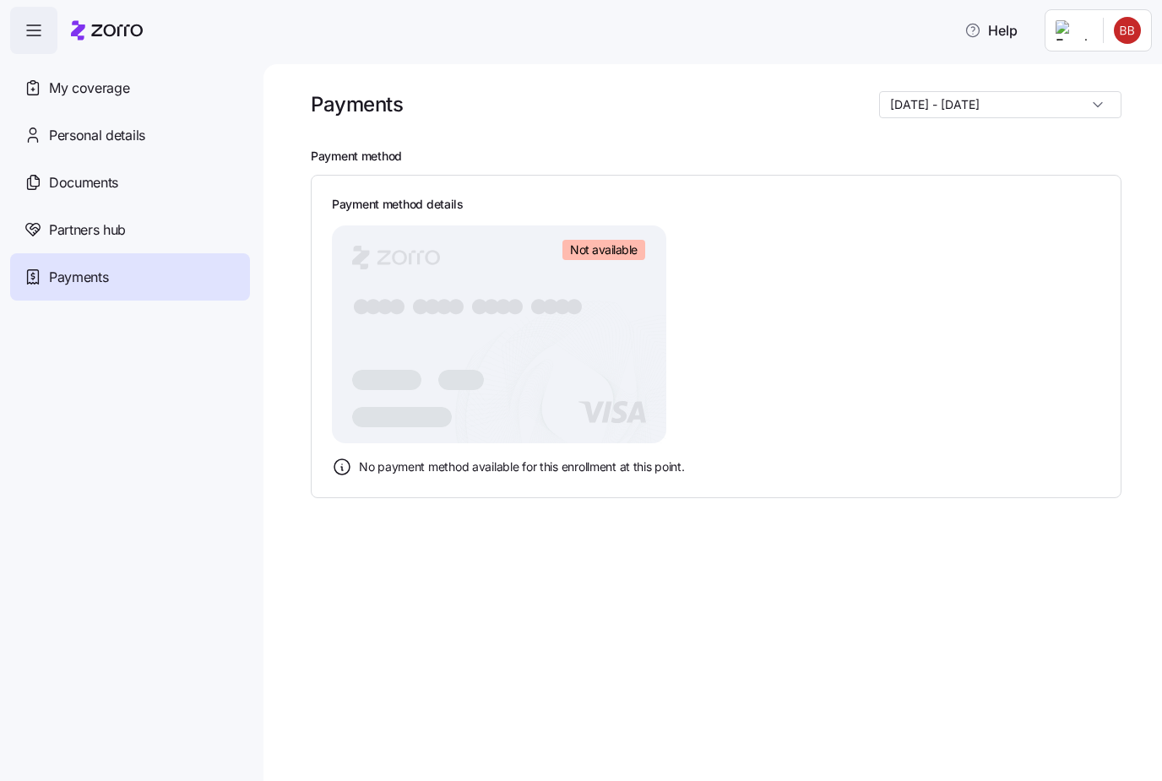
click at [103, 192] on span "Documents" at bounding box center [83, 182] width 69 height 21
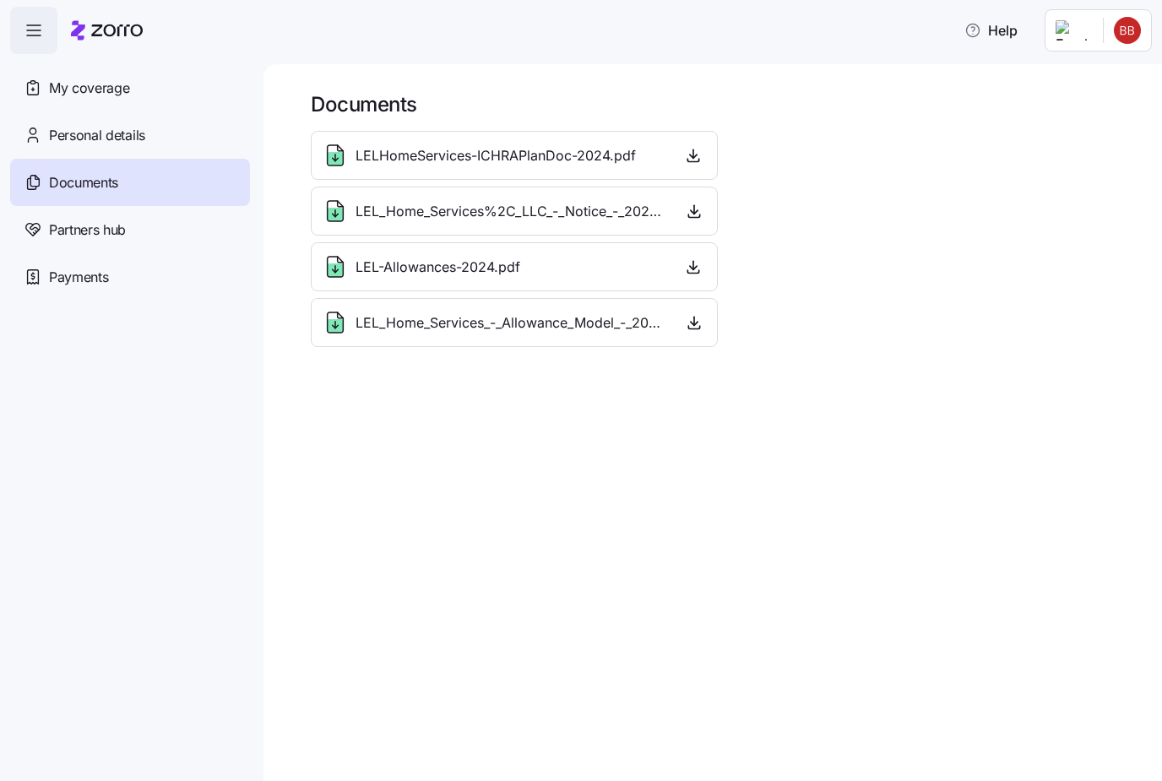
click at [452, 175] on div "LELHomeServices-ICHRAPlanDoc-2024.pdf" at bounding box center [514, 155] width 407 height 49
click at [451, 175] on div "LELHomeServices-ICHRAPlanDoc-2024.pdf" at bounding box center [514, 155] width 407 height 49
click at [452, 169] on div "LELHomeServices-ICHRAPlanDoc-2024.pdf" at bounding box center [514, 155] width 407 height 49
click at [682, 164] on span "button" at bounding box center [693, 155] width 25 height 25
click at [688, 160] on icon "button" at bounding box center [693, 160] width 11 height 3
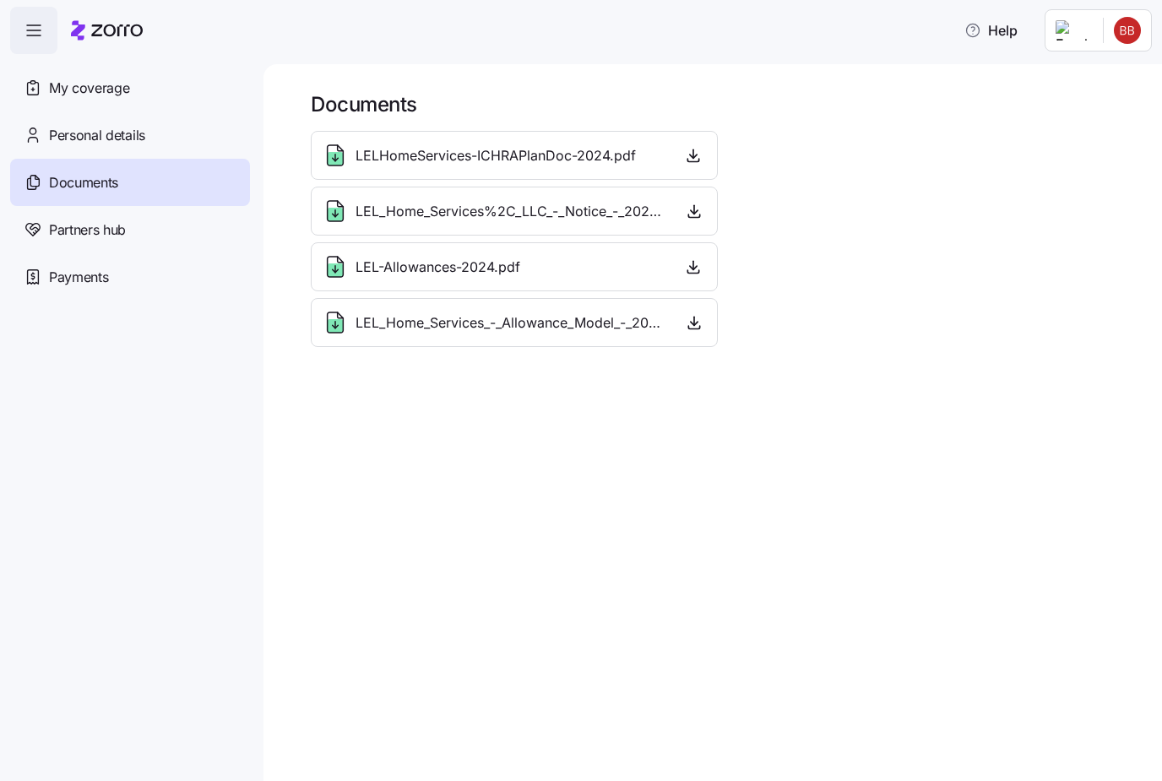
click at [326, 169] on div "LELHomeServices-ICHRAPlanDoc-2024.pdf" at bounding box center [514, 155] width 407 height 49
click at [325, 169] on div "LELHomeServices-ICHRAPlanDoc-2024.pdf" at bounding box center [514, 155] width 407 height 49
click at [153, 148] on div "Personal details" at bounding box center [130, 135] width 240 height 47
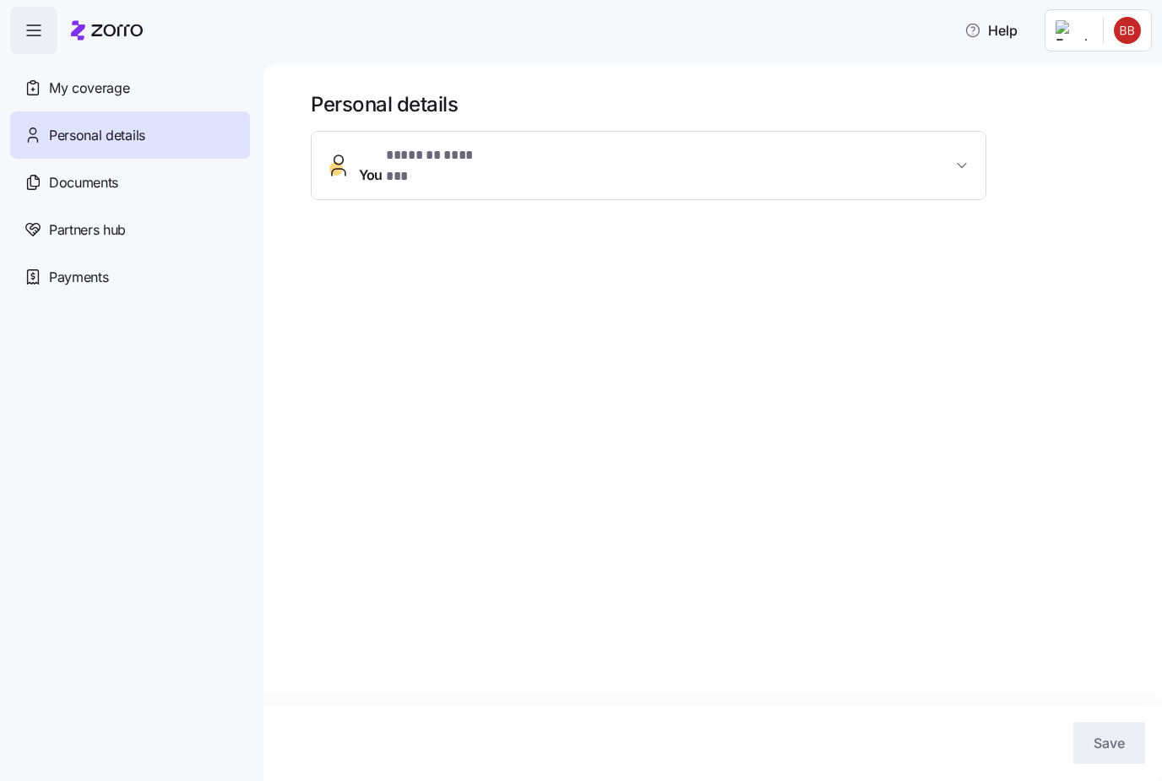
click at [417, 160] on span "* ******* ******* *" at bounding box center [438, 155] width 104 height 20
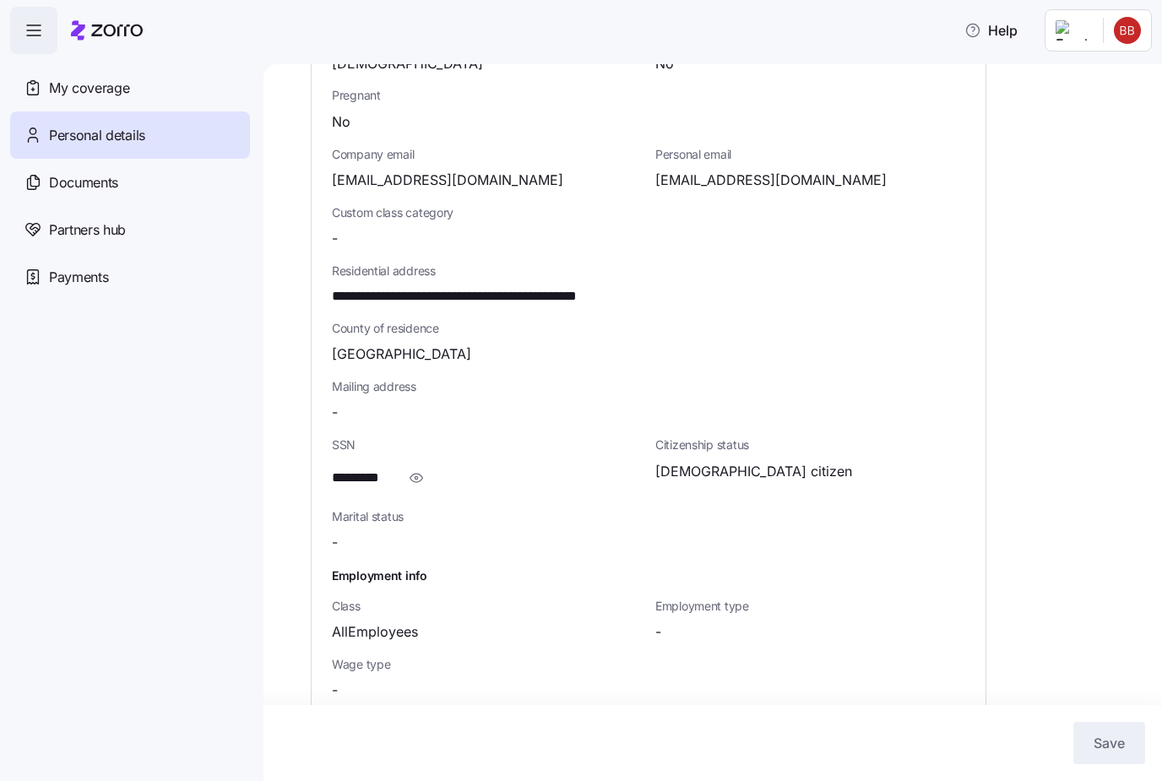
scroll to position [343, 0]
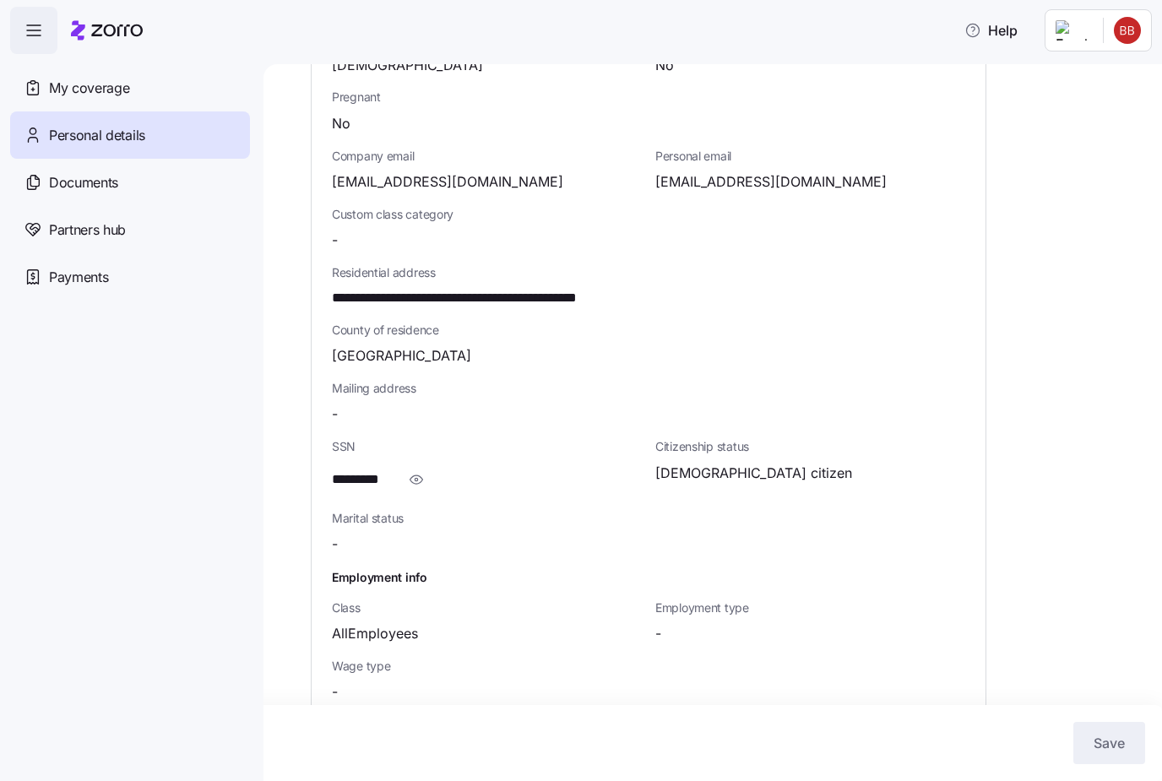
click at [90, 98] on div "My coverage" at bounding box center [130, 87] width 240 height 47
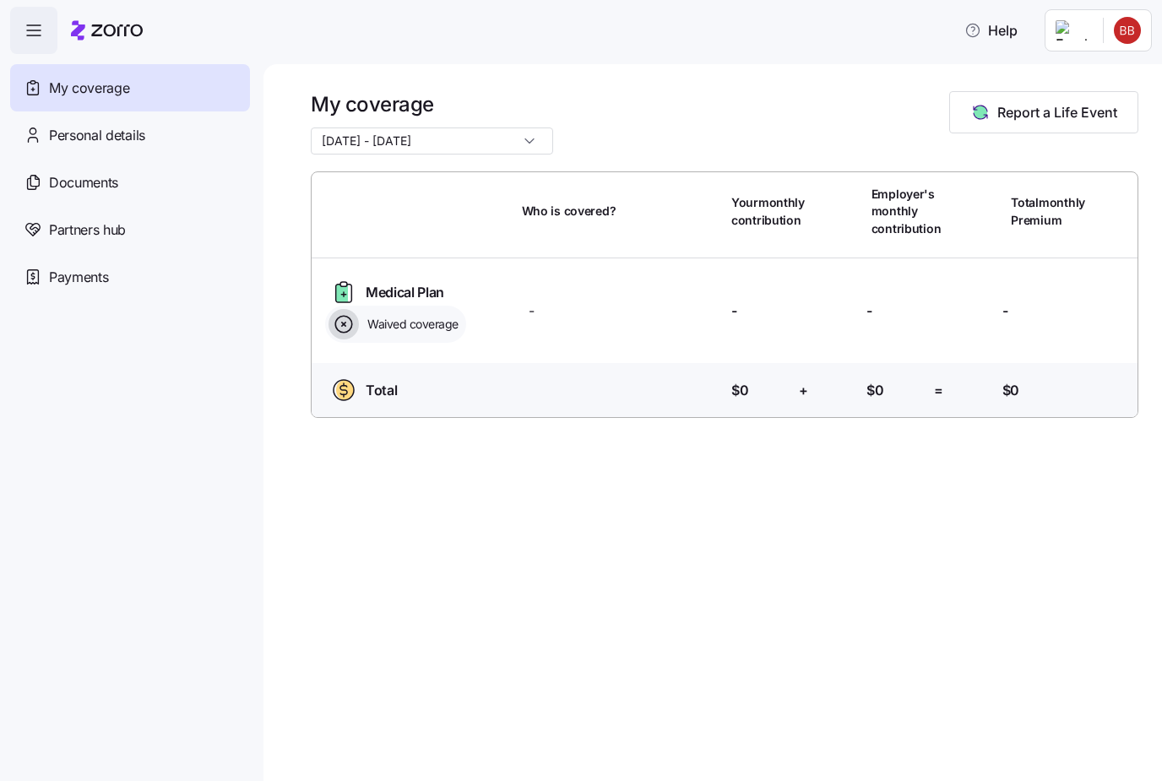
click at [41, 39] on icon "button" at bounding box center [34, 30] width 20 height 20
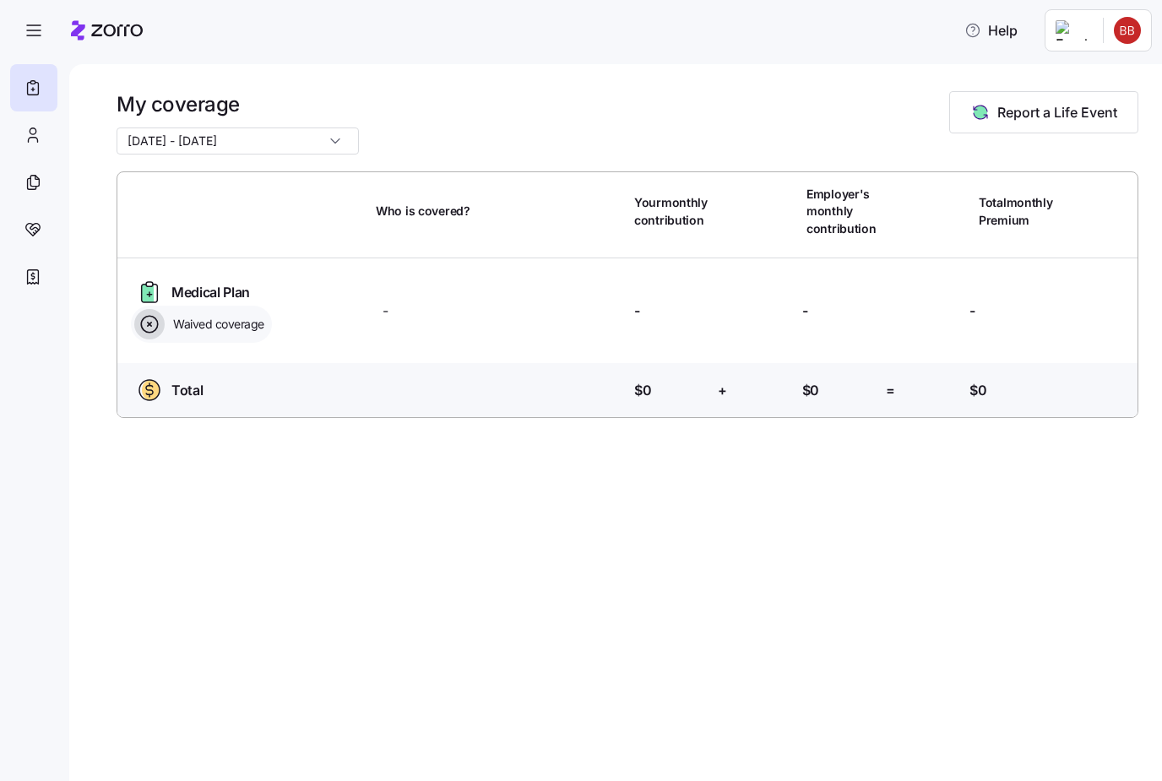
click at [42, 34] on icon "button" at bounding box center [34, 30] width 20 height 20
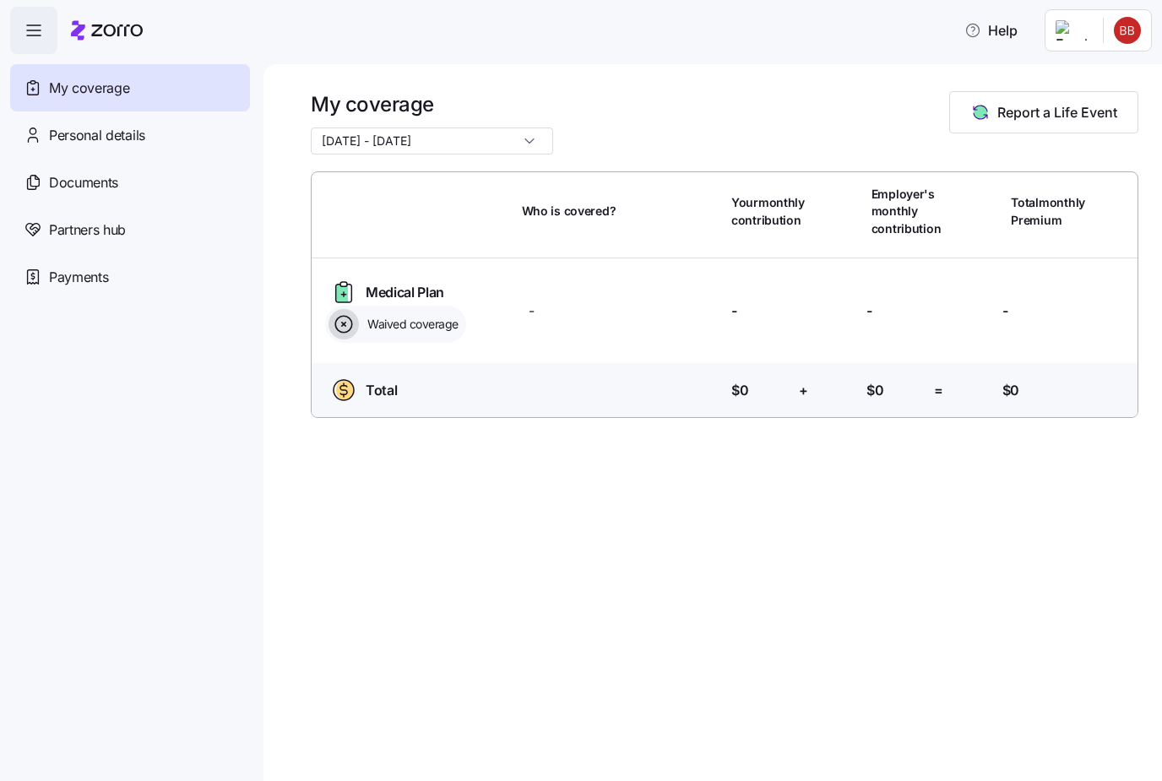
click at [44, 30] on span "button" at bounding box center [34, 31] width 46 height 46
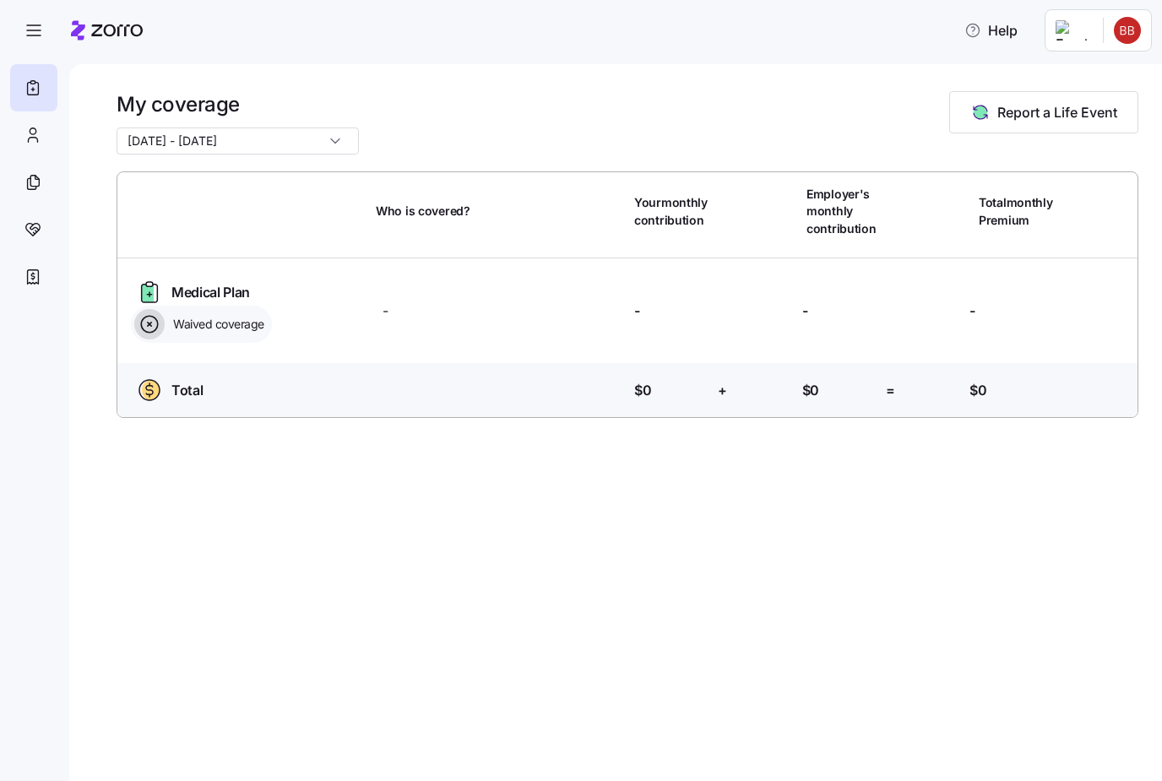
click at [991, 27] on span "Help" at bounding box center [991, 30] width 53 height 20
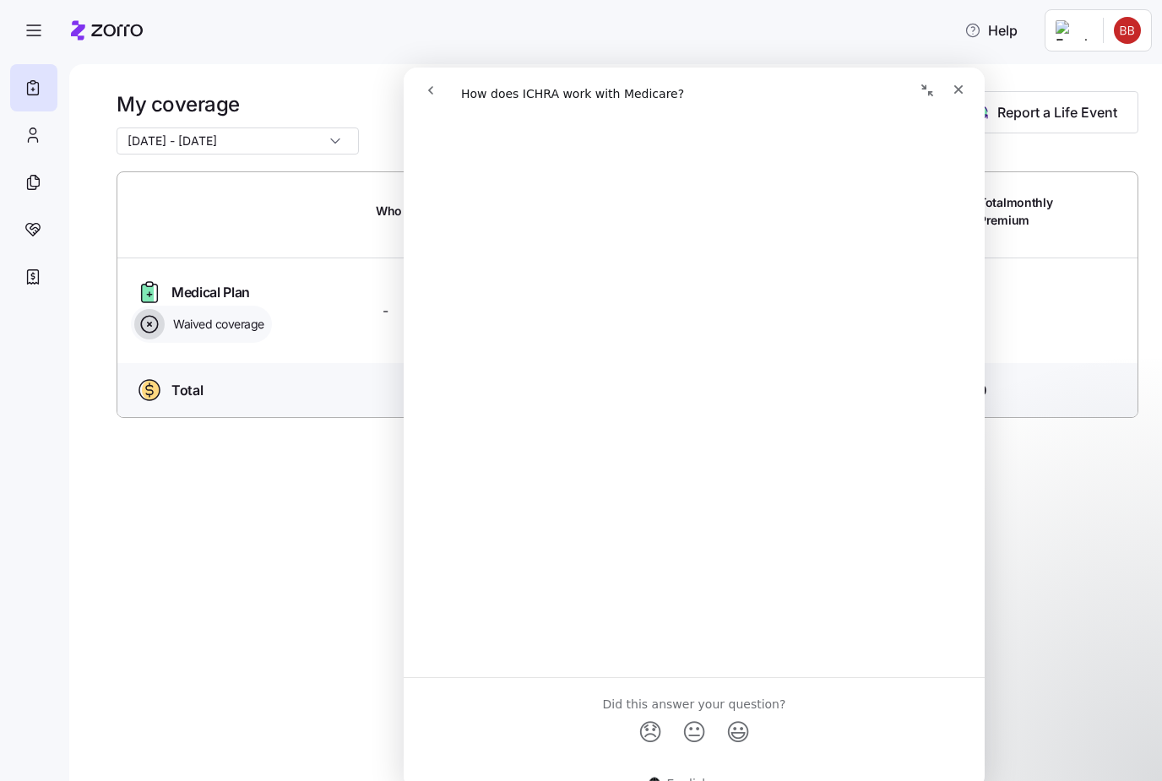
scroll to position [782, 0]
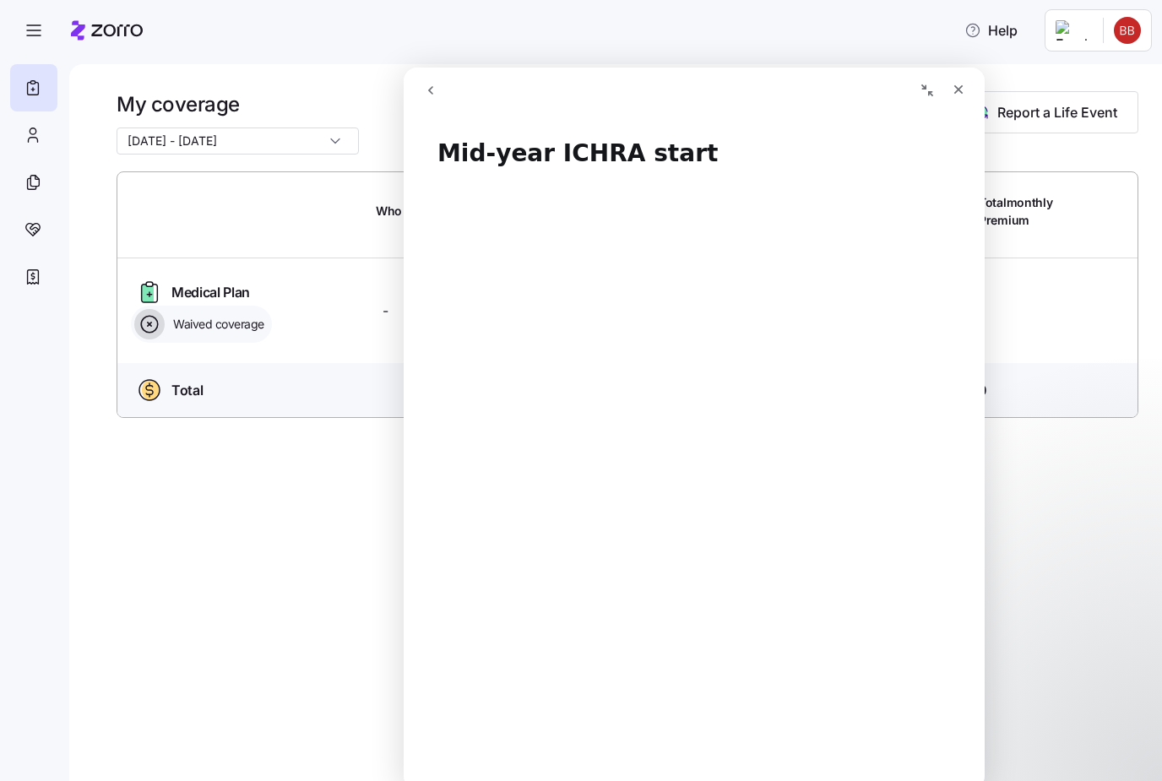
click at [31, 753] on nav at bounding box center [34, 417] width 69 height 727
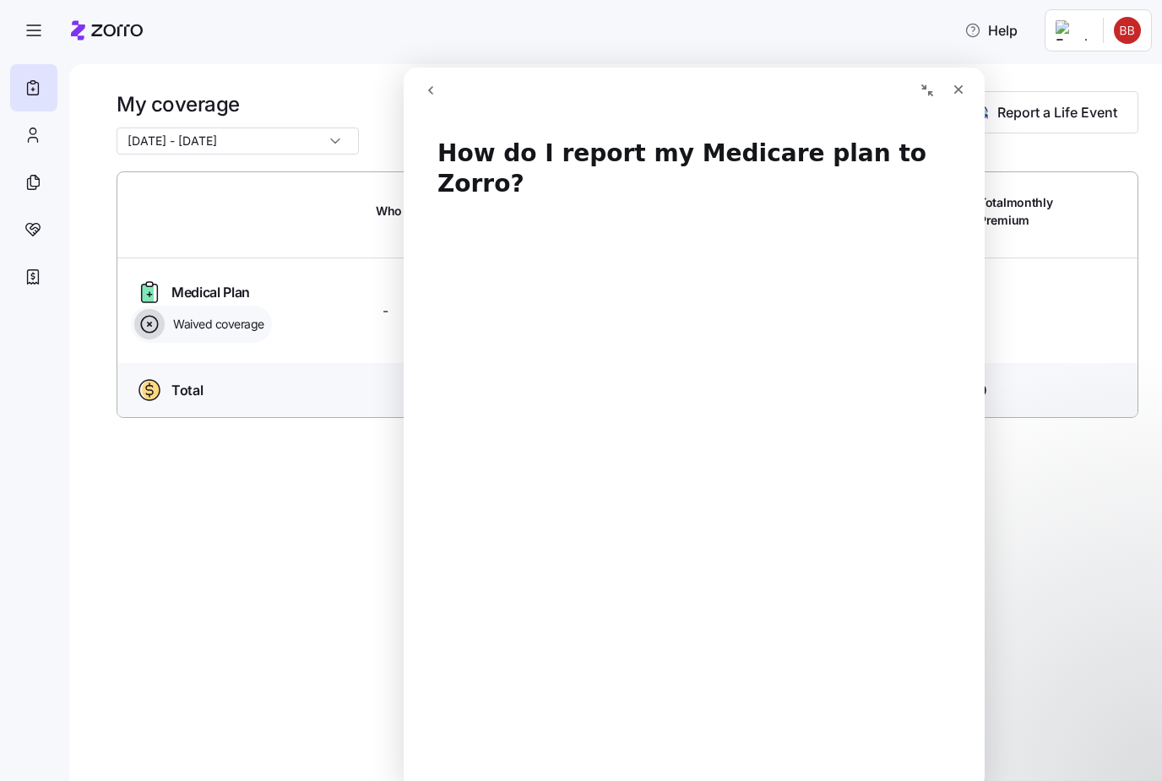
click at [955, 98] on div "Close" at bounding box center [959, 89] width 30 height 30
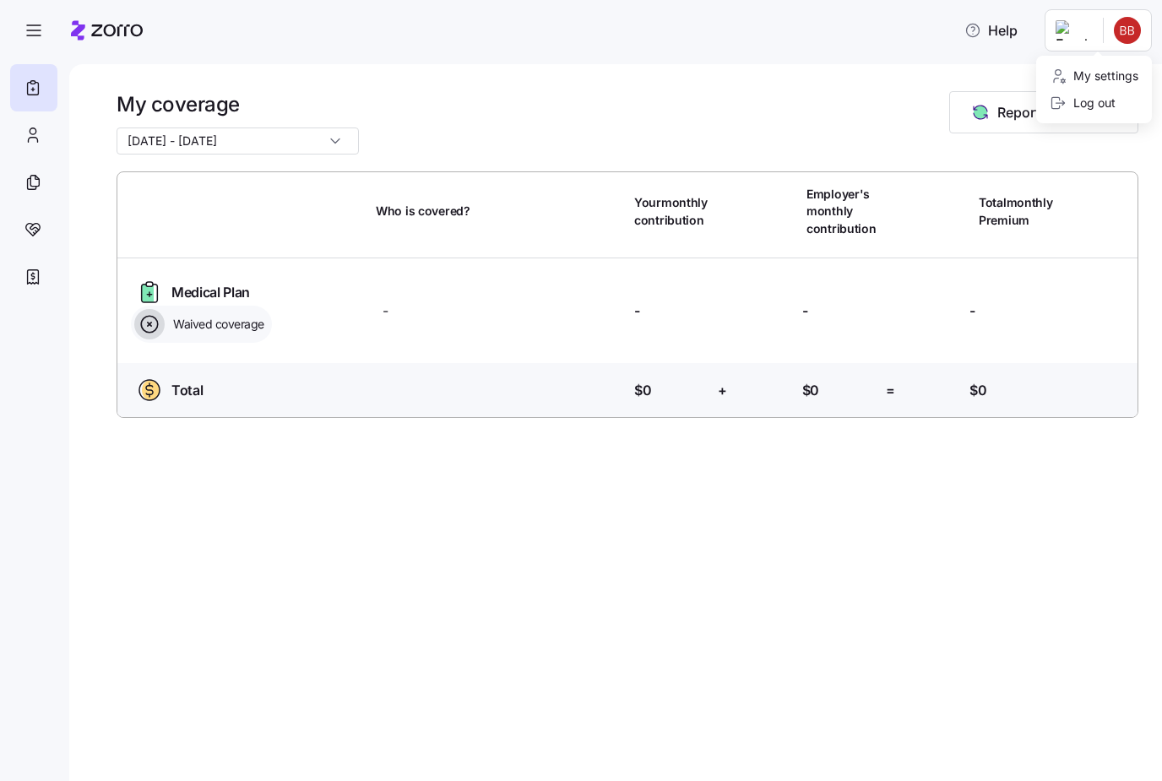
click at [1093, 81] on div "My settings" at bounding box center [1094, 76] width 89 height 19
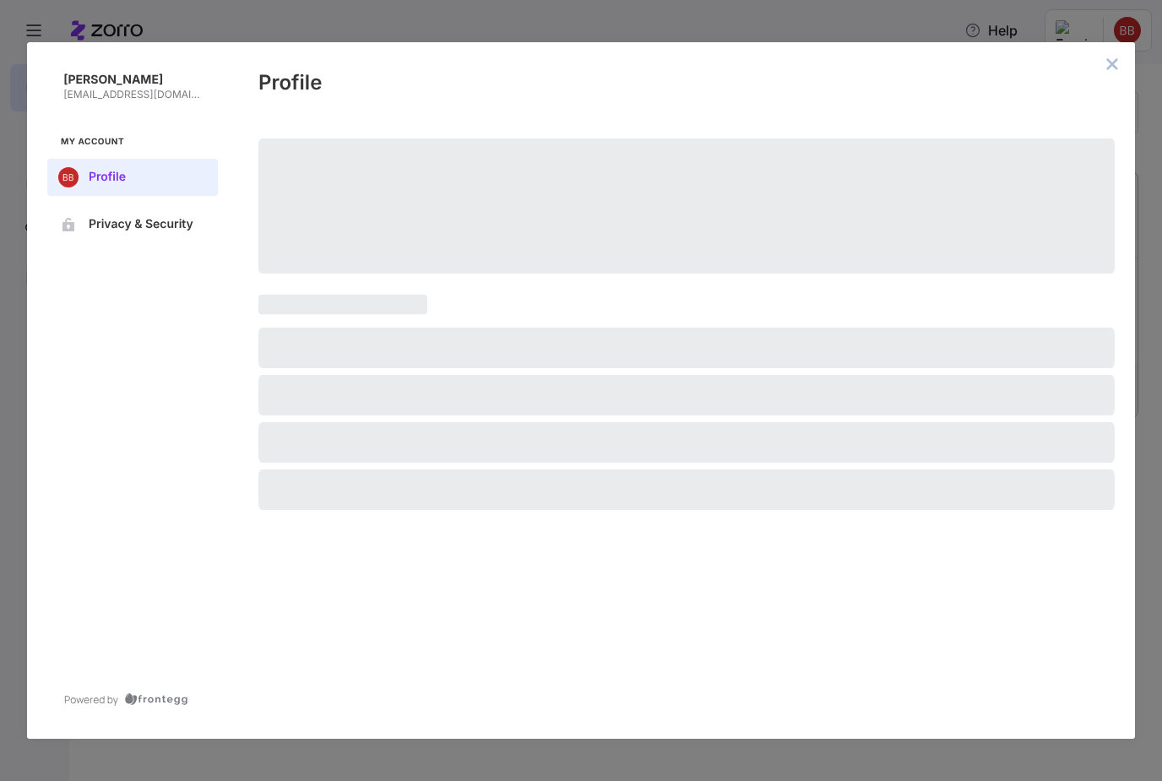
click at [1059, 139] on span at bounding box center [686, 206] width 857 height 135
